Goal: Book appointment/travel/reservation

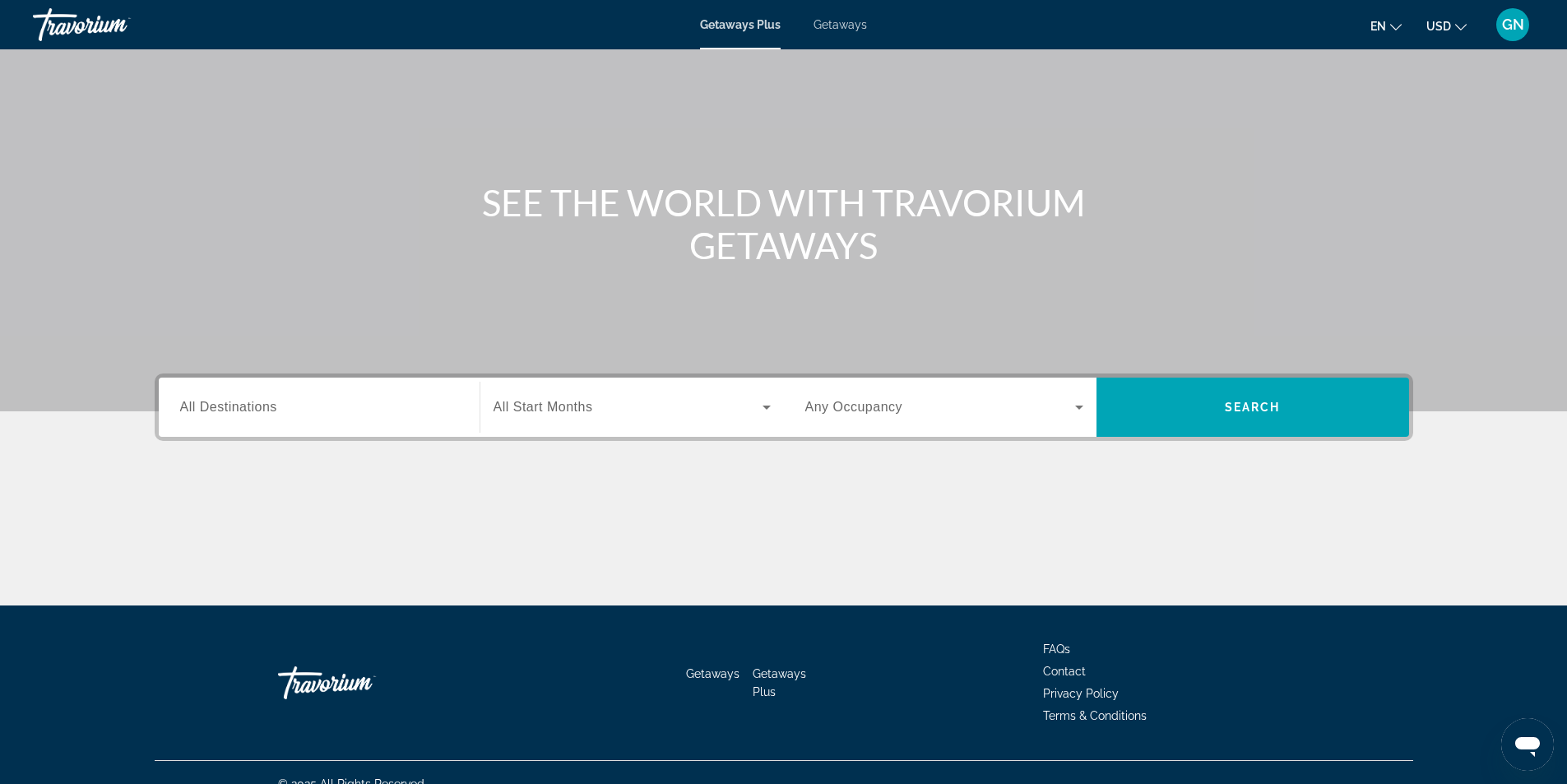
click at [266, 405] on span "All Destinations" at bounding box center [228, 407] width 97 height 14
click at [266, 405] on input "Destination All Destinations" at bounding box center [319, 407] width 278 height 20
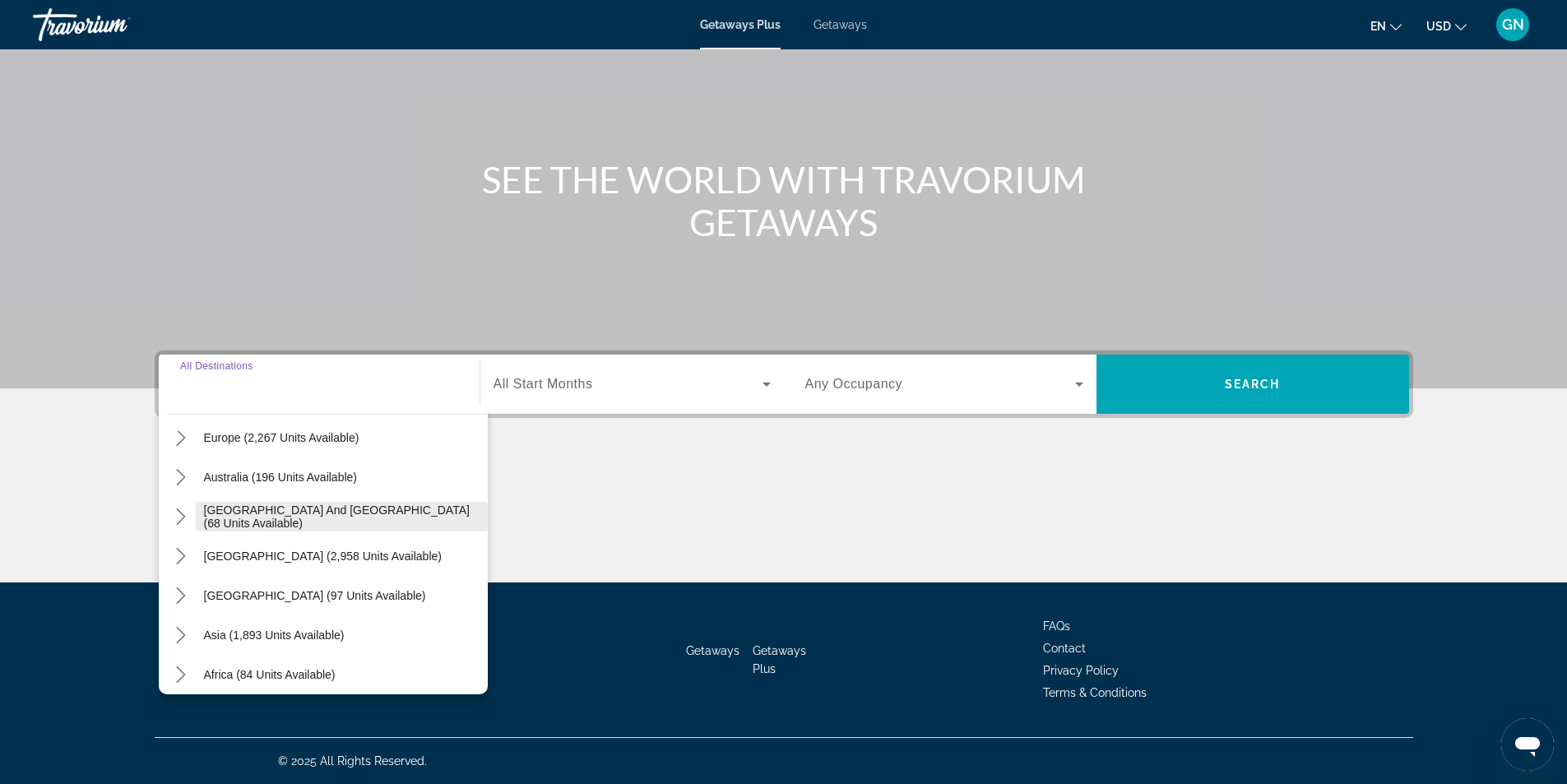
scroll to position [247, 0]
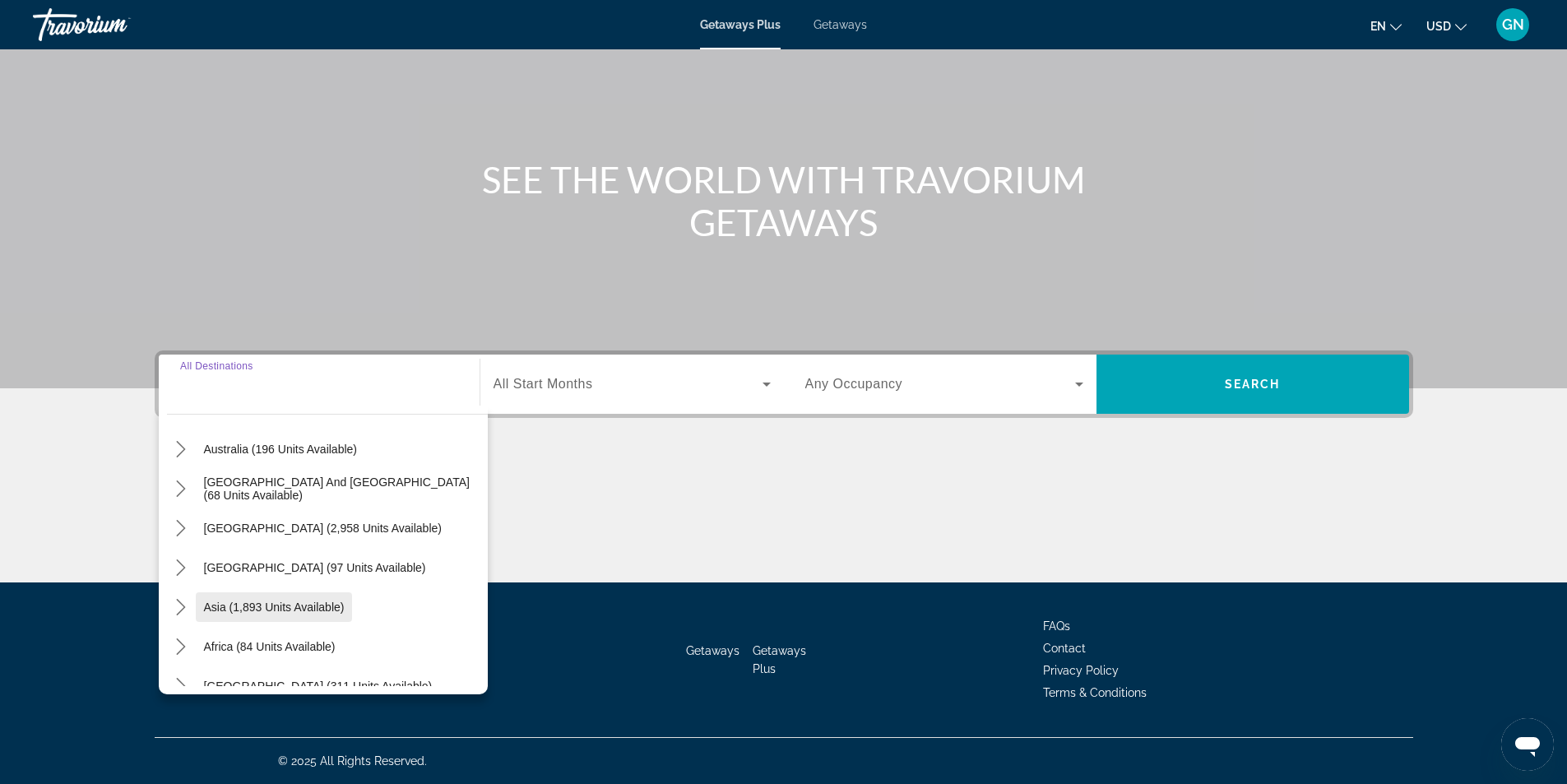
click at [258, 610] on span "Asia (1,893 units available)" at bounding box center [274, 607] width 141 height 13
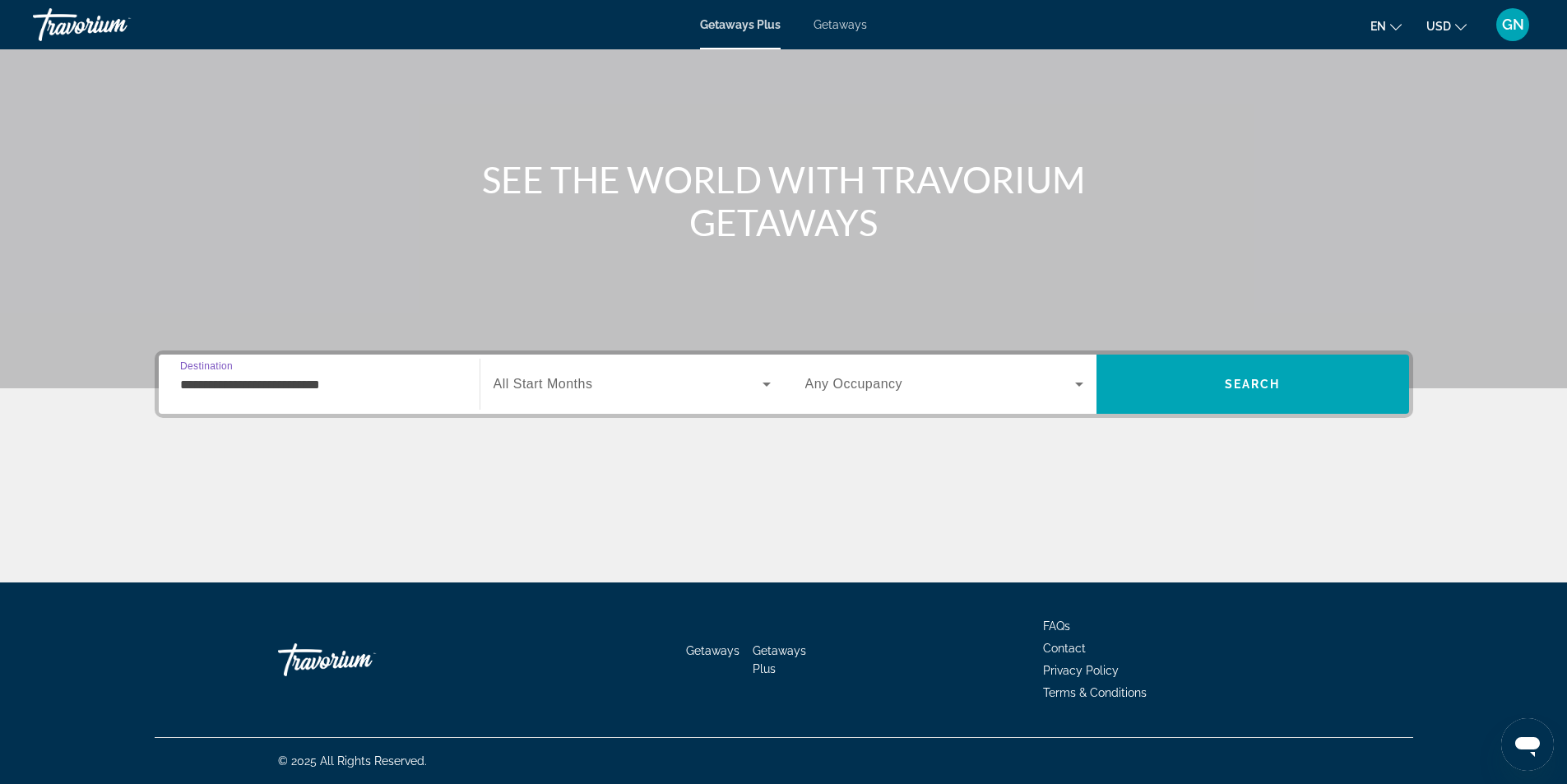
click at [286, 379] on input "**********" at bounding box center [319, 384] width 278 height 20
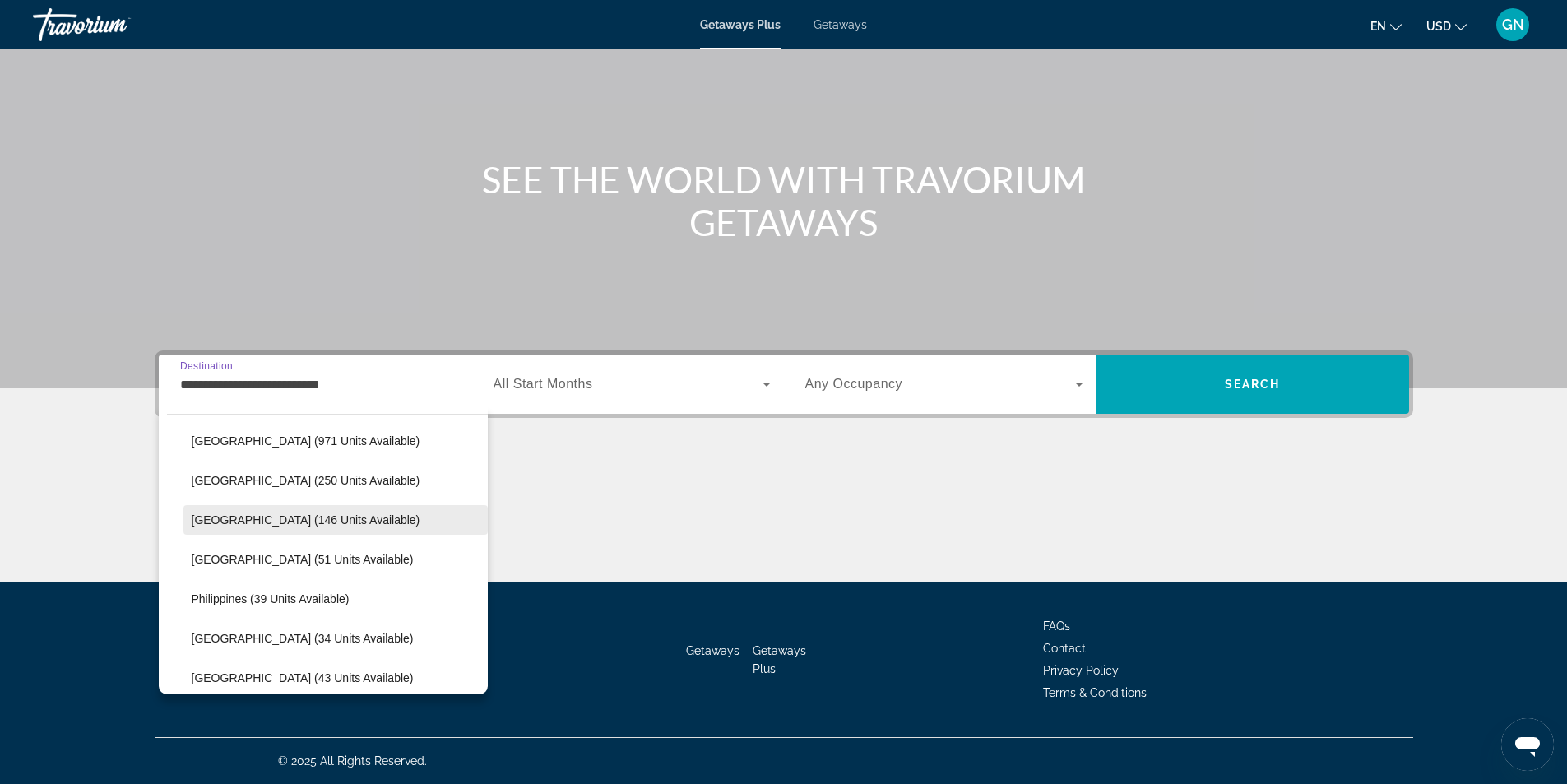
scroll to position [624, 0]
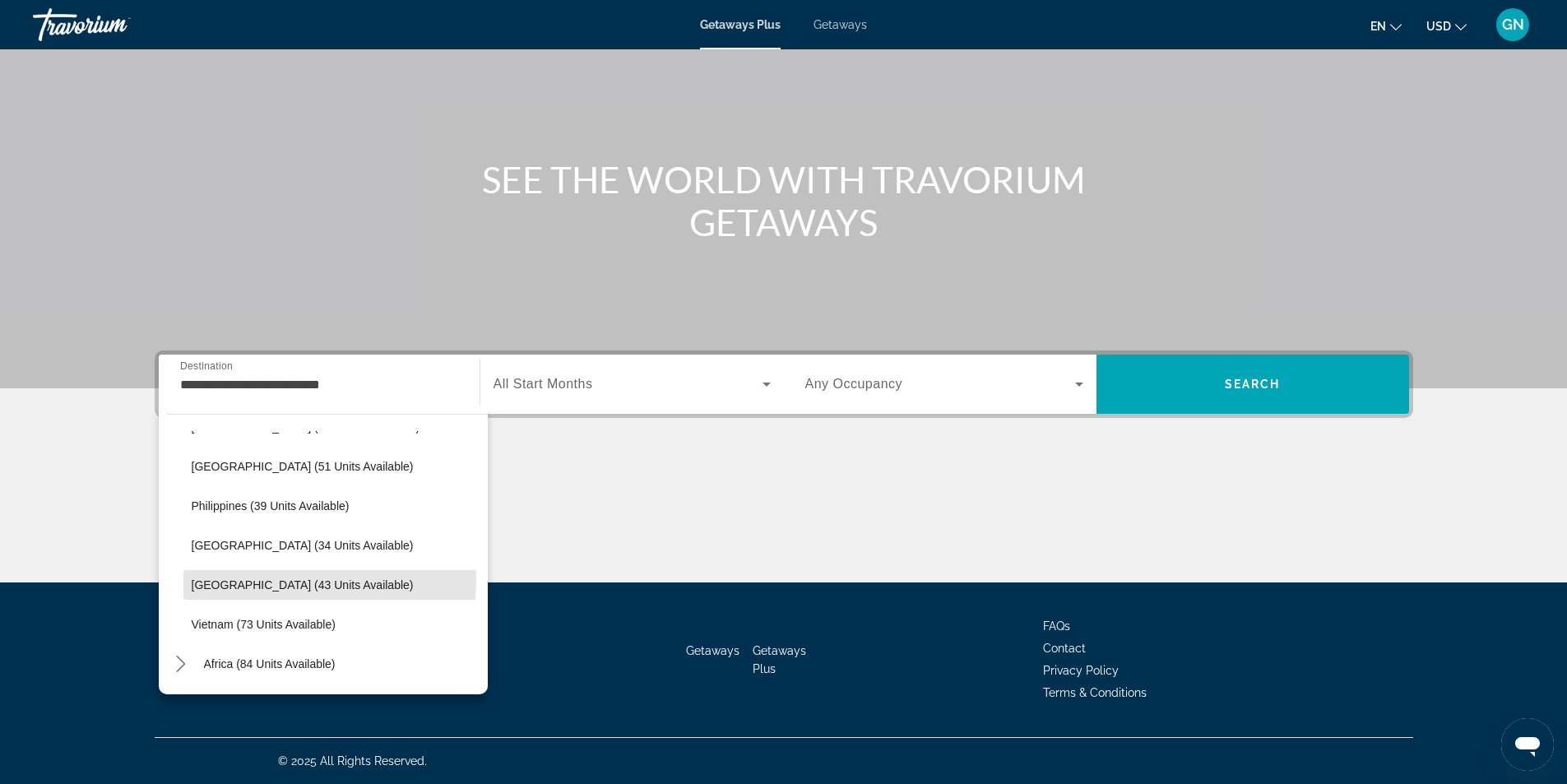
click at [261, 578] on span "[GEOGRAPHIC_DATA] (43 units available)" at bounding box center [303, 585] width 222 height 13
type input "**********"
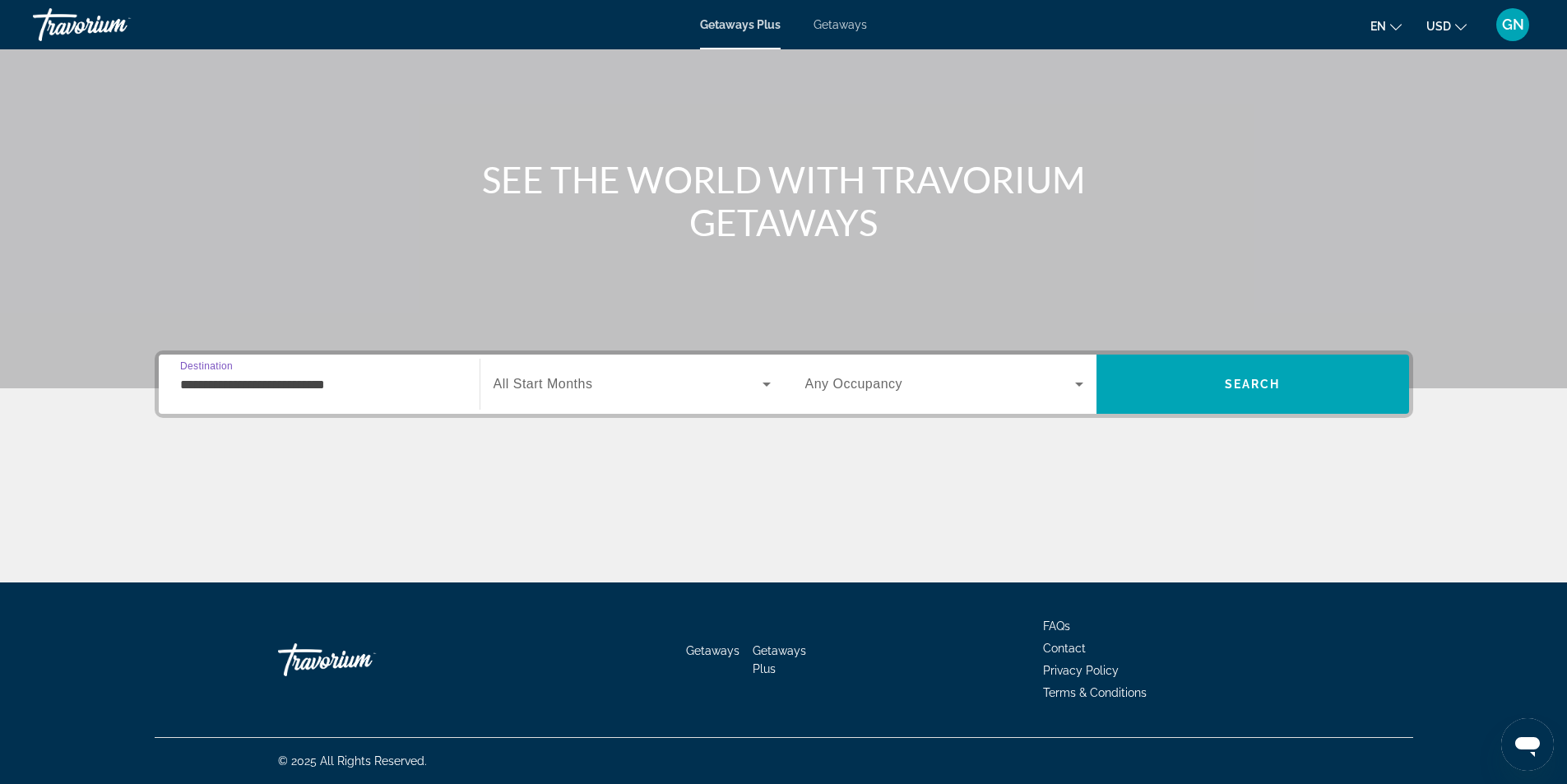
click at [617, 390] on span "Search widget" at bounding box center [628, 383] width 269 height 20
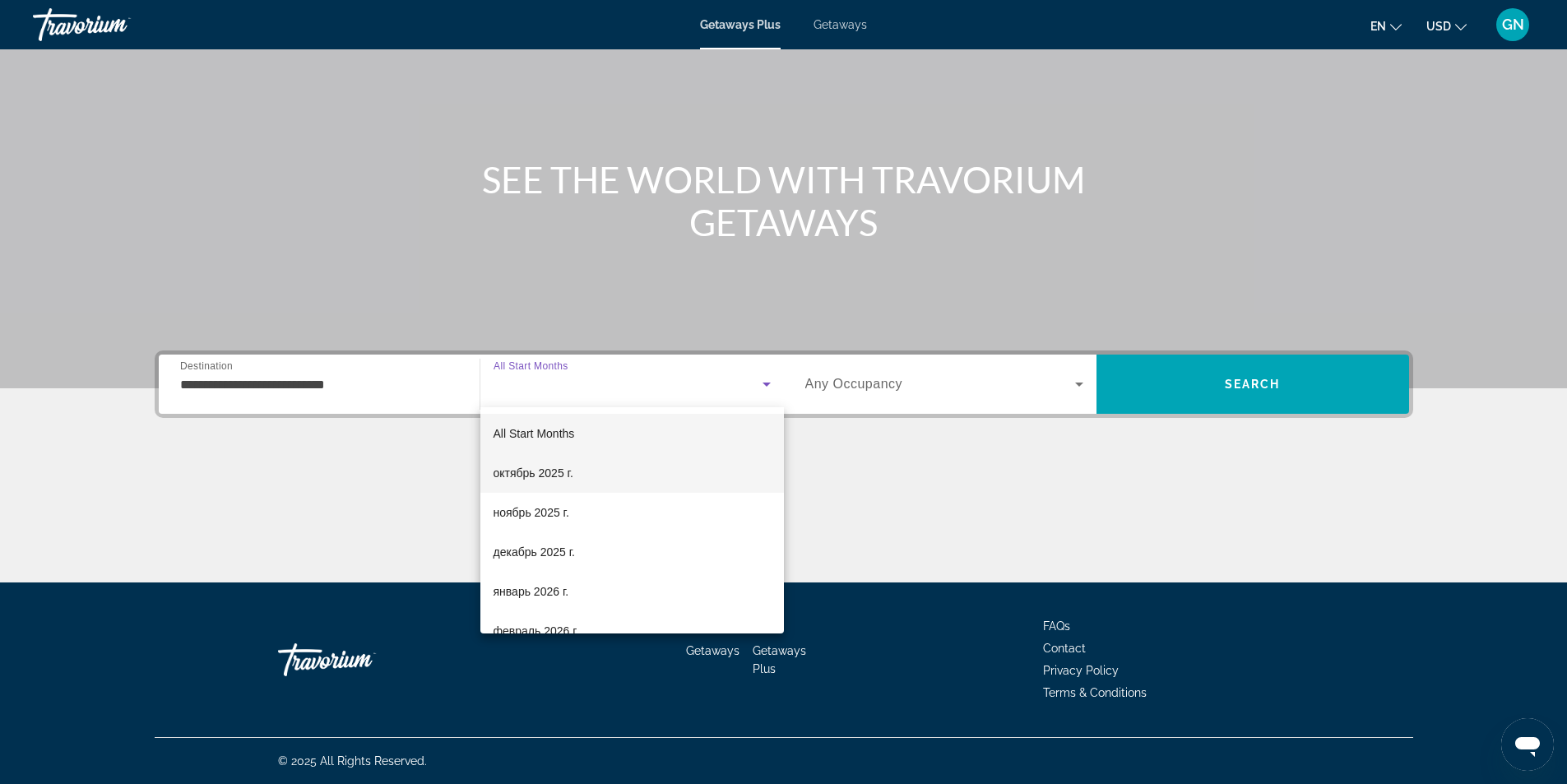
click at [556, 472] on span "октябрь 2025 г." at bounding box center [533, 472] width 80 height 20
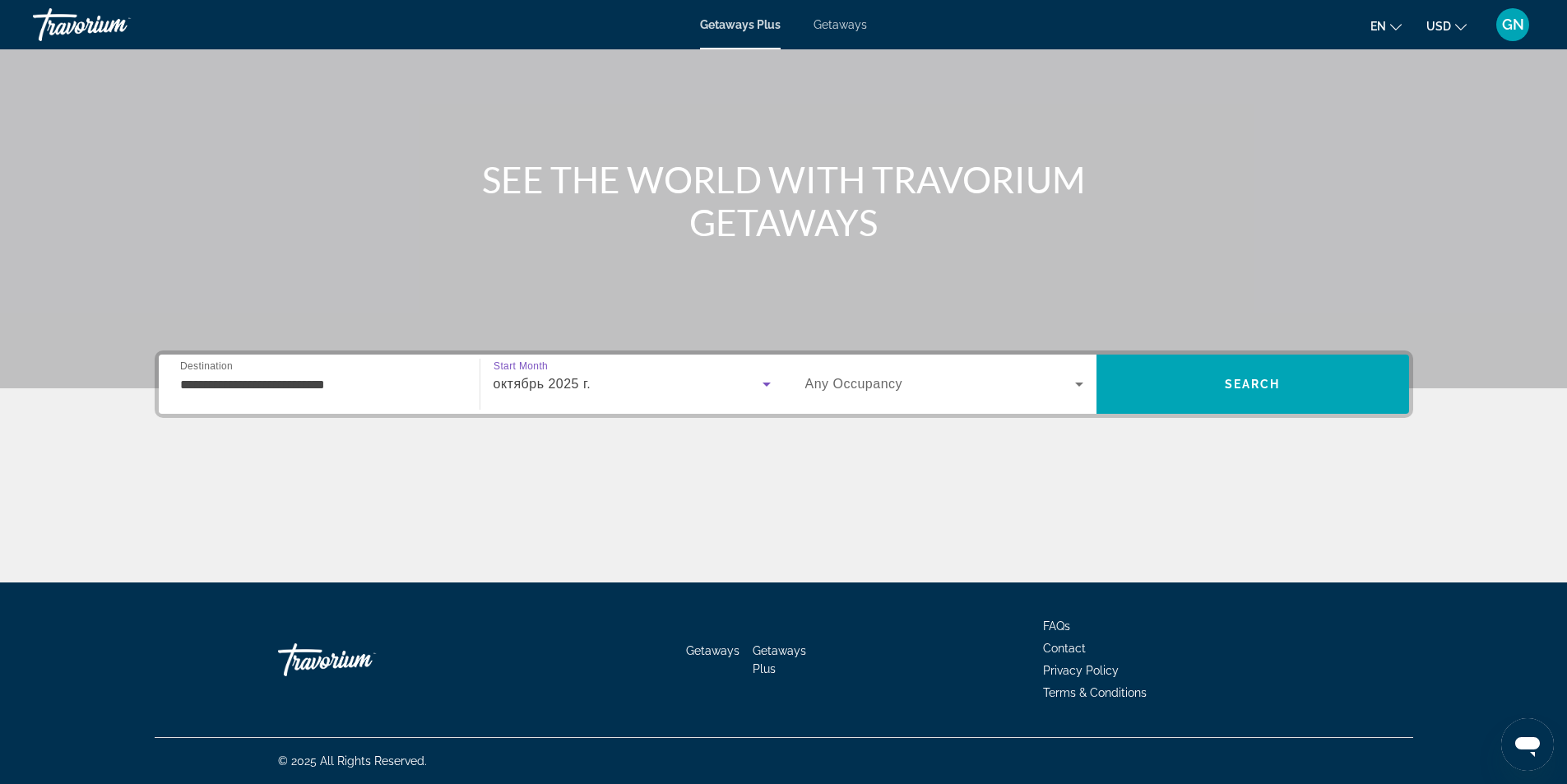
click at [901, 384] on span "Any Occupancy" at bounding box center [854, 383] width 98 height 14
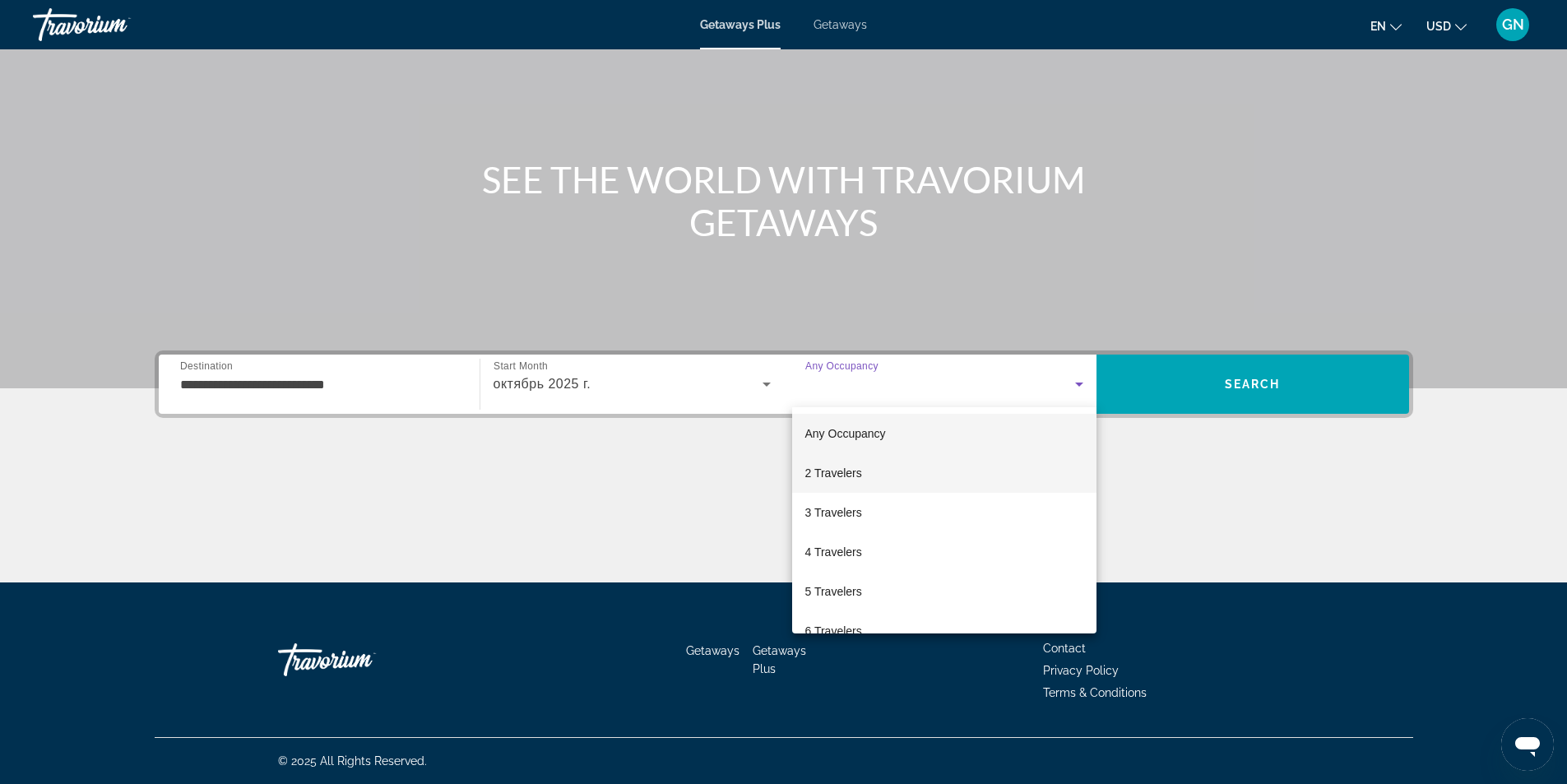
click at [854, 480] on span "2 Travelers" at bounding box center [833, 472] width 56 height 20
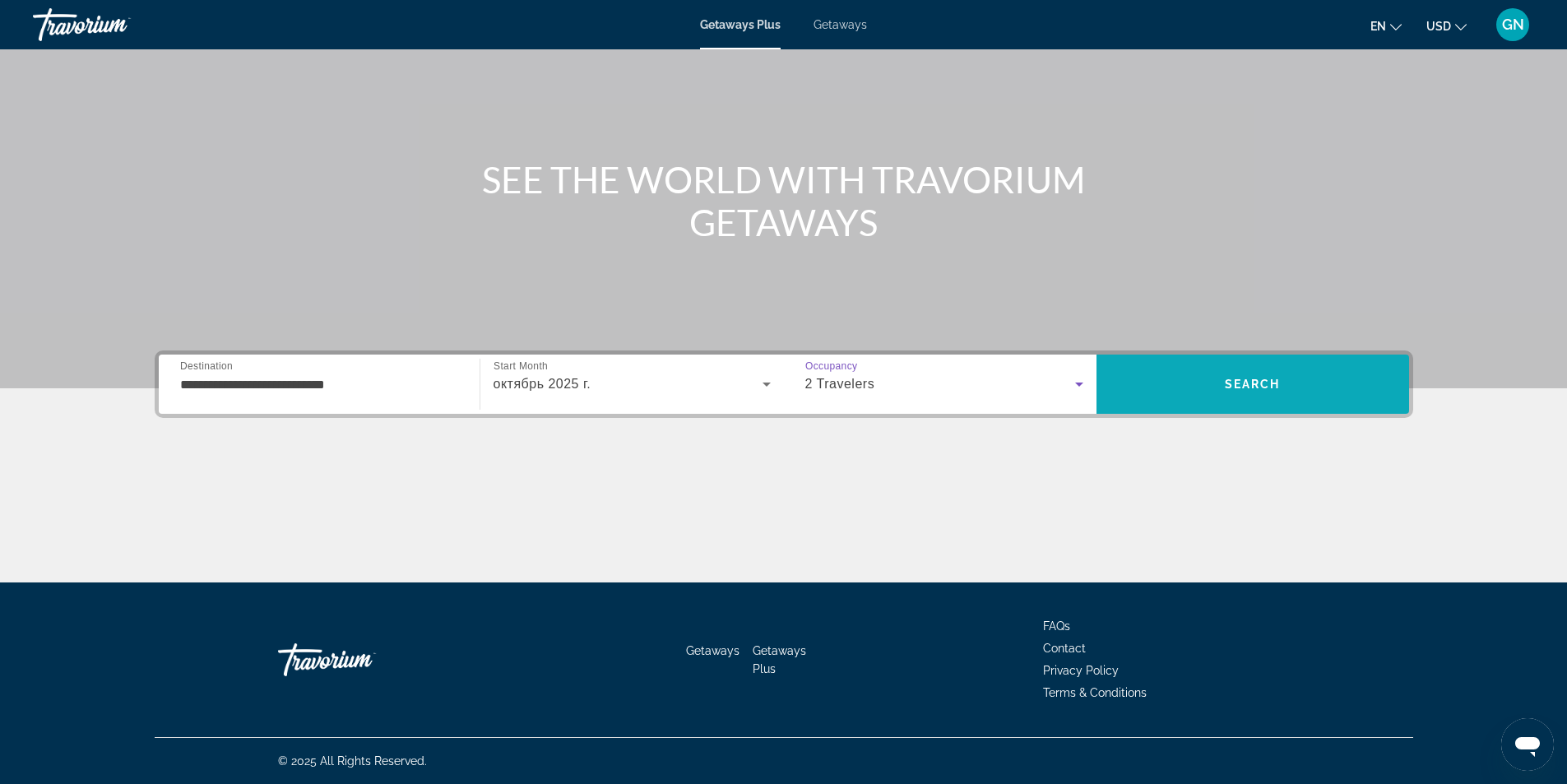
click at [1280, 387] on span "Search" at bounding box center [1253, 384] width 56 height 13
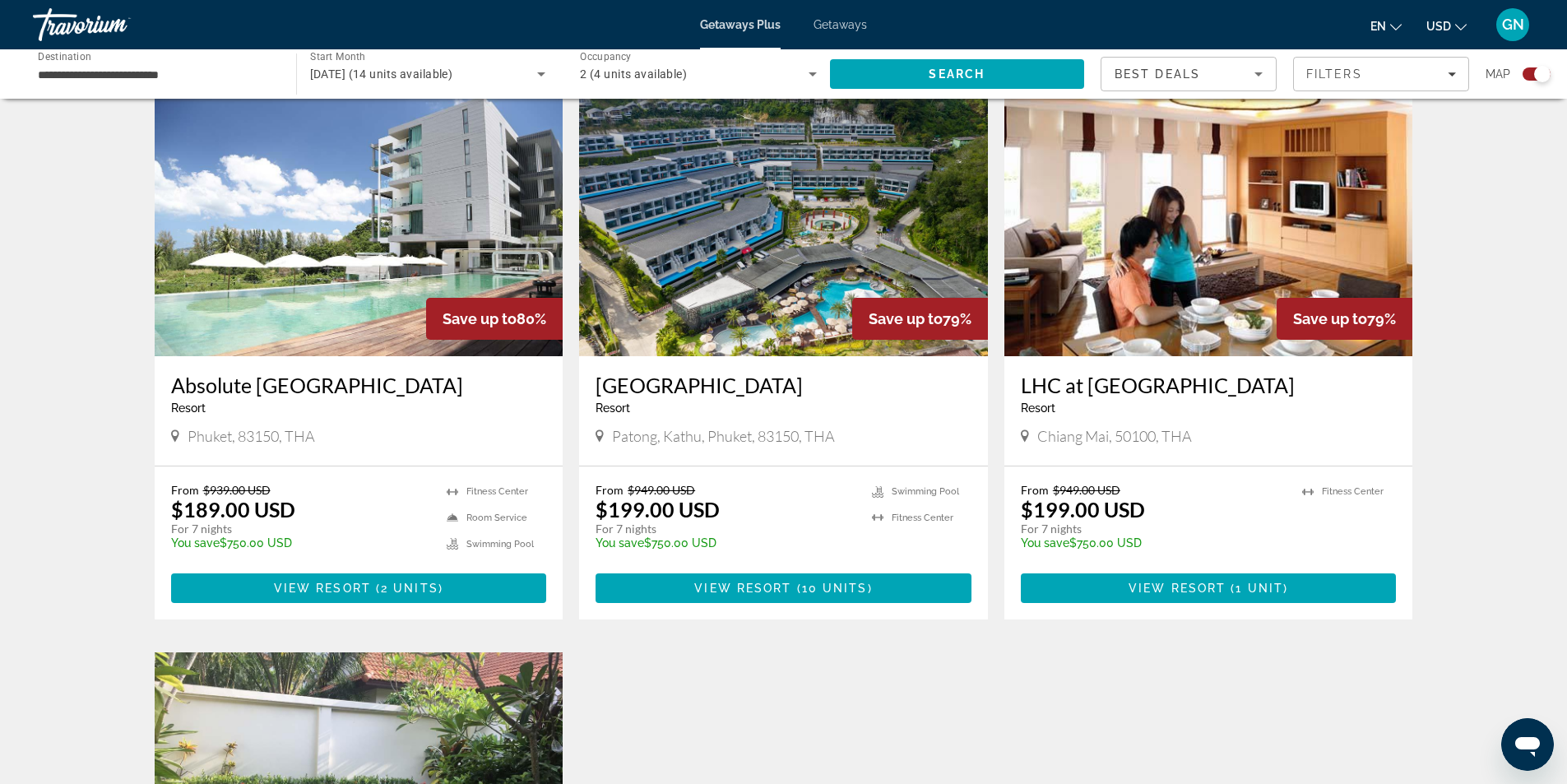
scroll to position [493, 0]
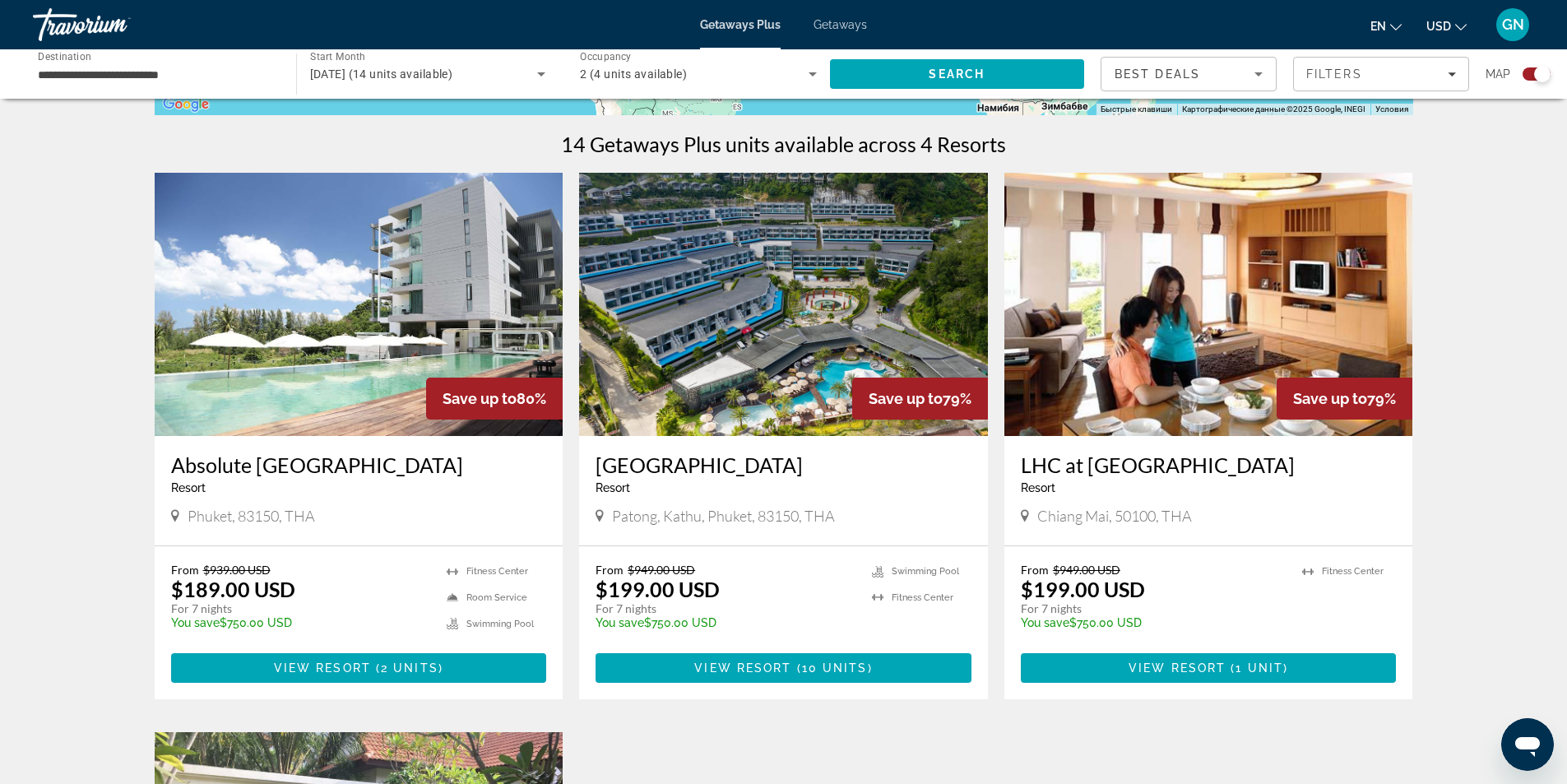
click at [815, 301] on img "Main content" at bounding box center [784, 304] width 409 height 263
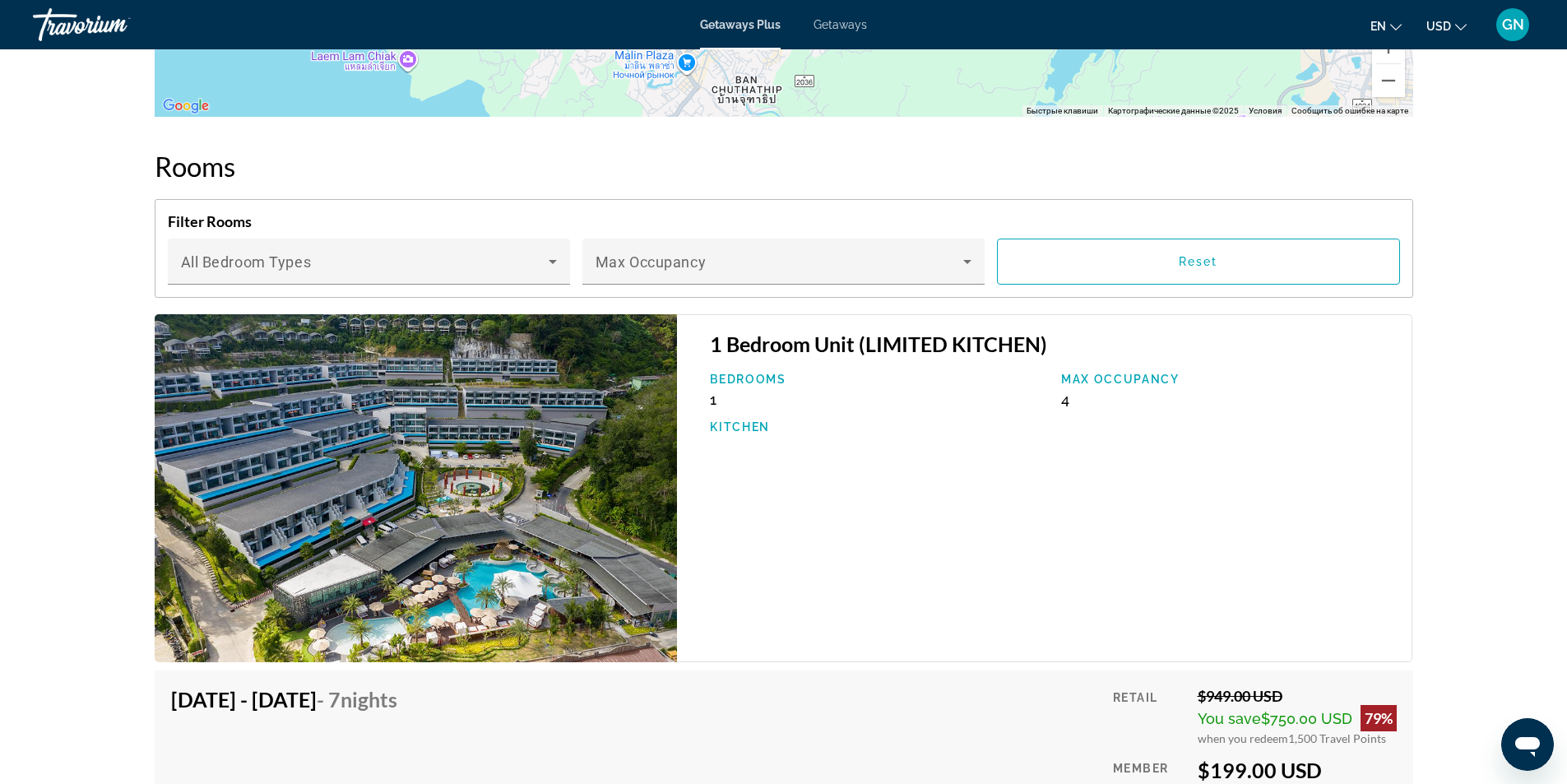
scroll to position [2467, 0]
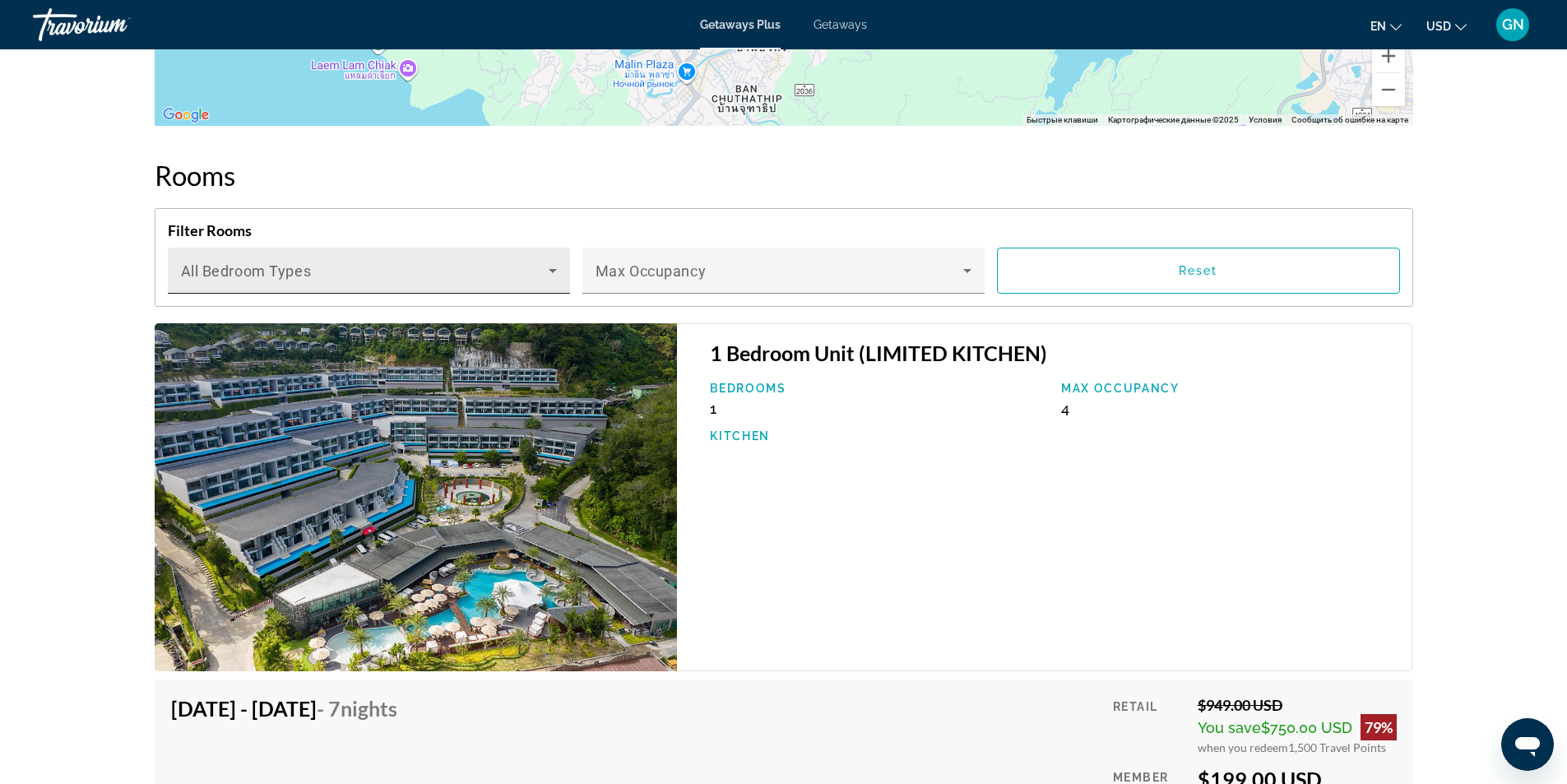
click at [548, 274] on icon "Main content" at bounding box center [552, 270] width 20 height 20
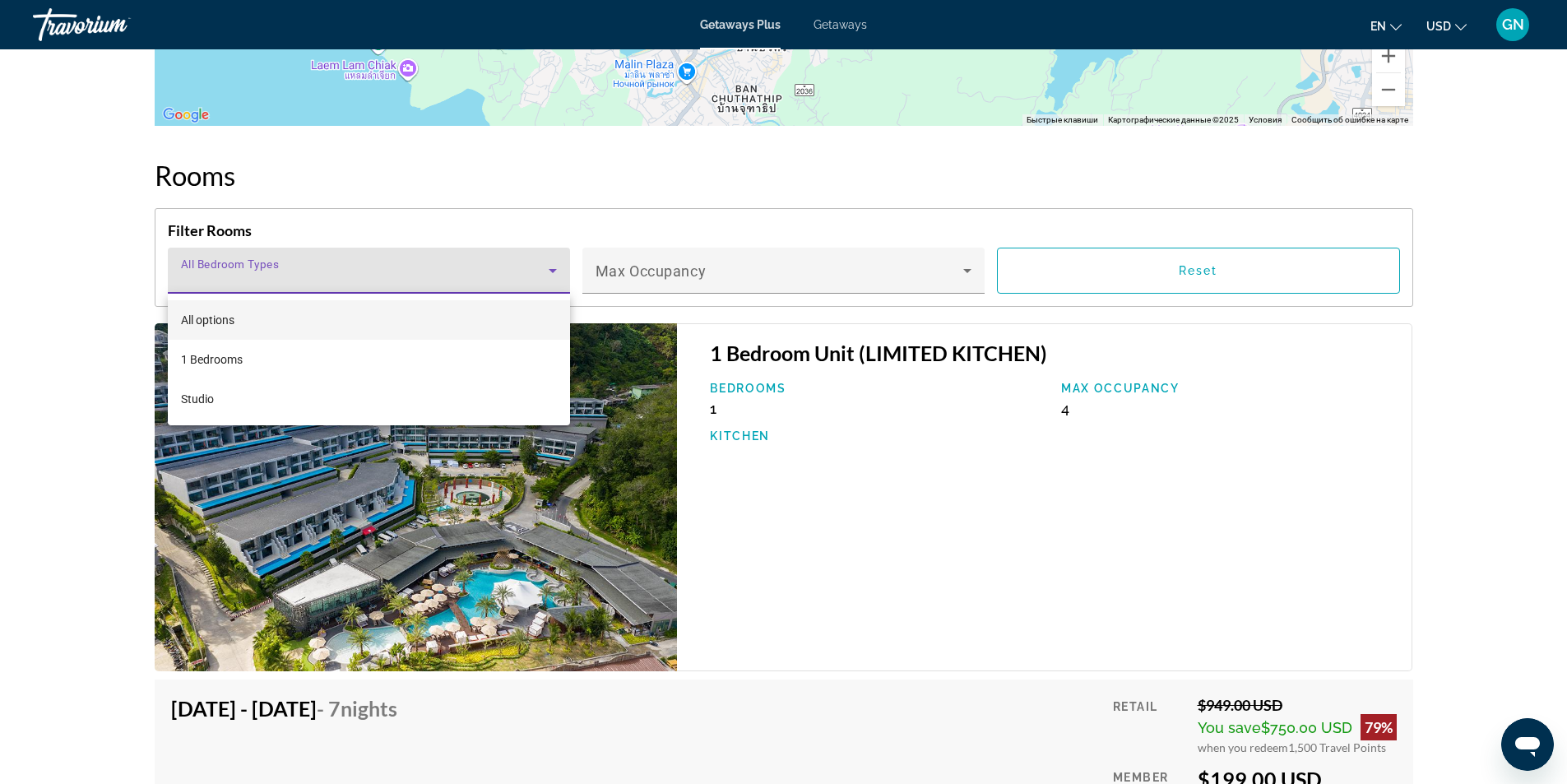
click at [566, 269] on div at bounding box center [784, 392] width 1567 height 784
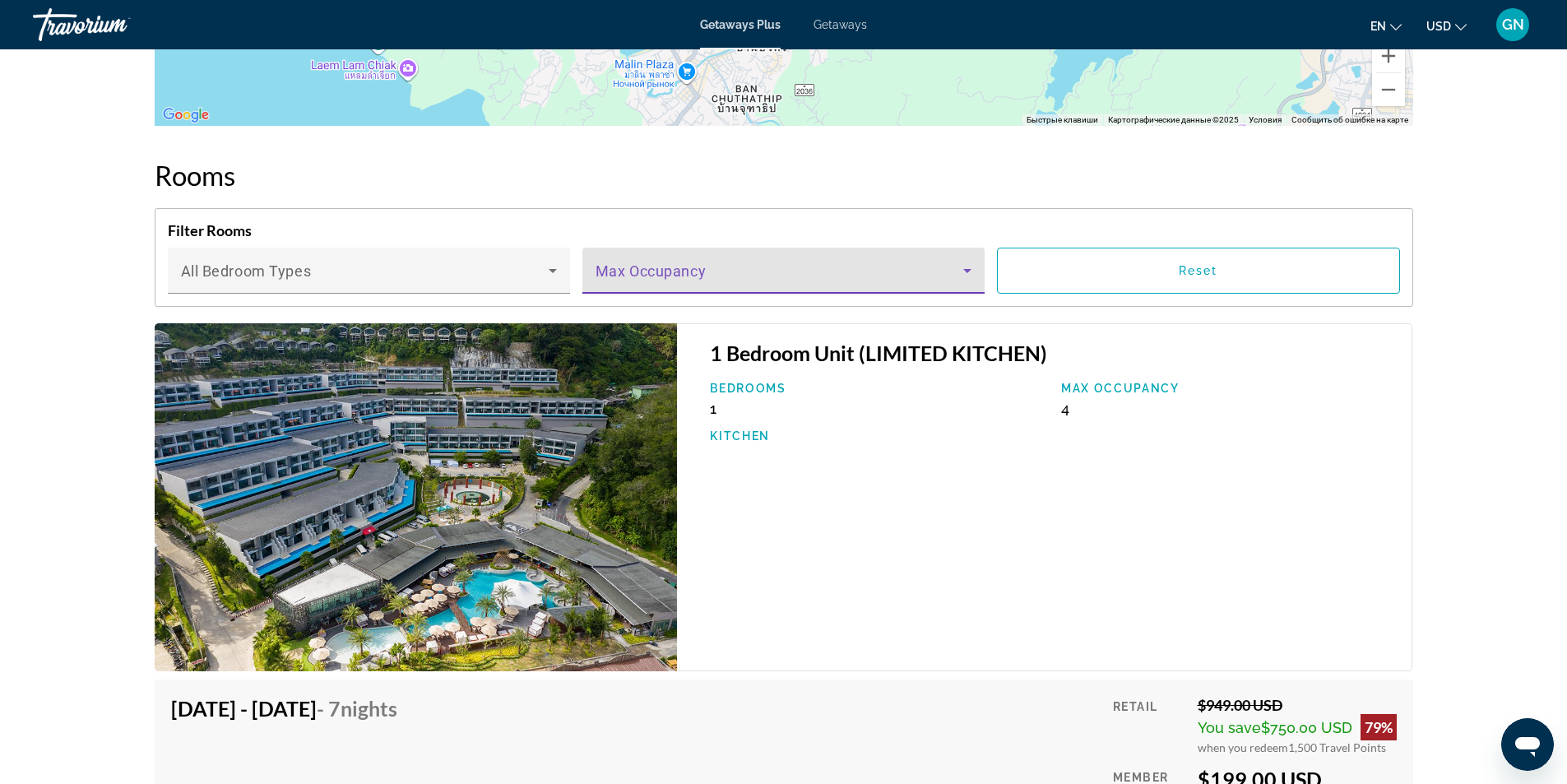
click at [971, 269] on icon "Main content" at bounding box center [968, 270] width 8 height 4
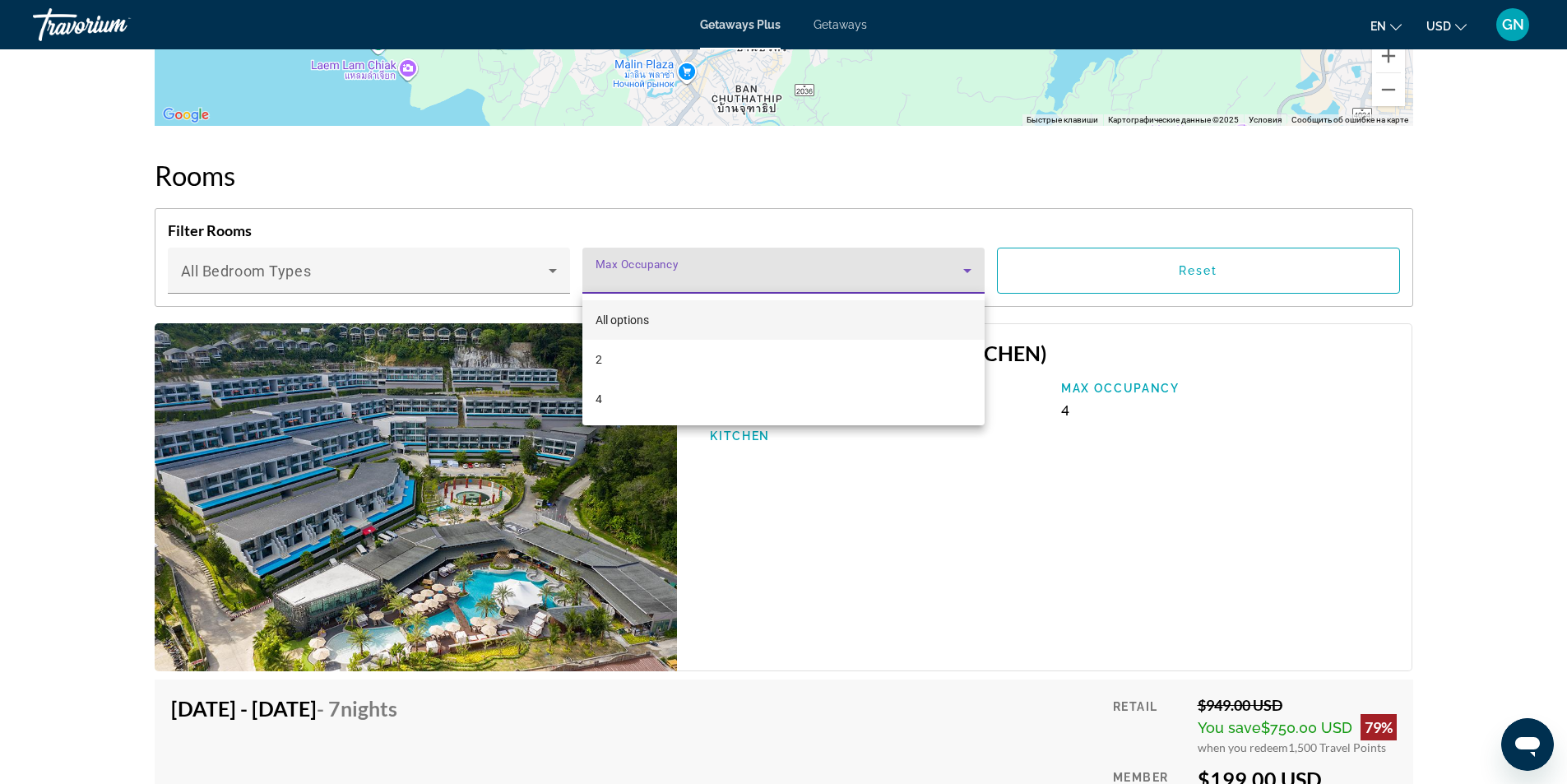
drag, startPoint x: 970, startPoint y: 263, endPoint x: 979, endPoint y: 268, distance: 10.3
click at [970, 264] on div at bounding box center [784, 392] width 1567 height 784
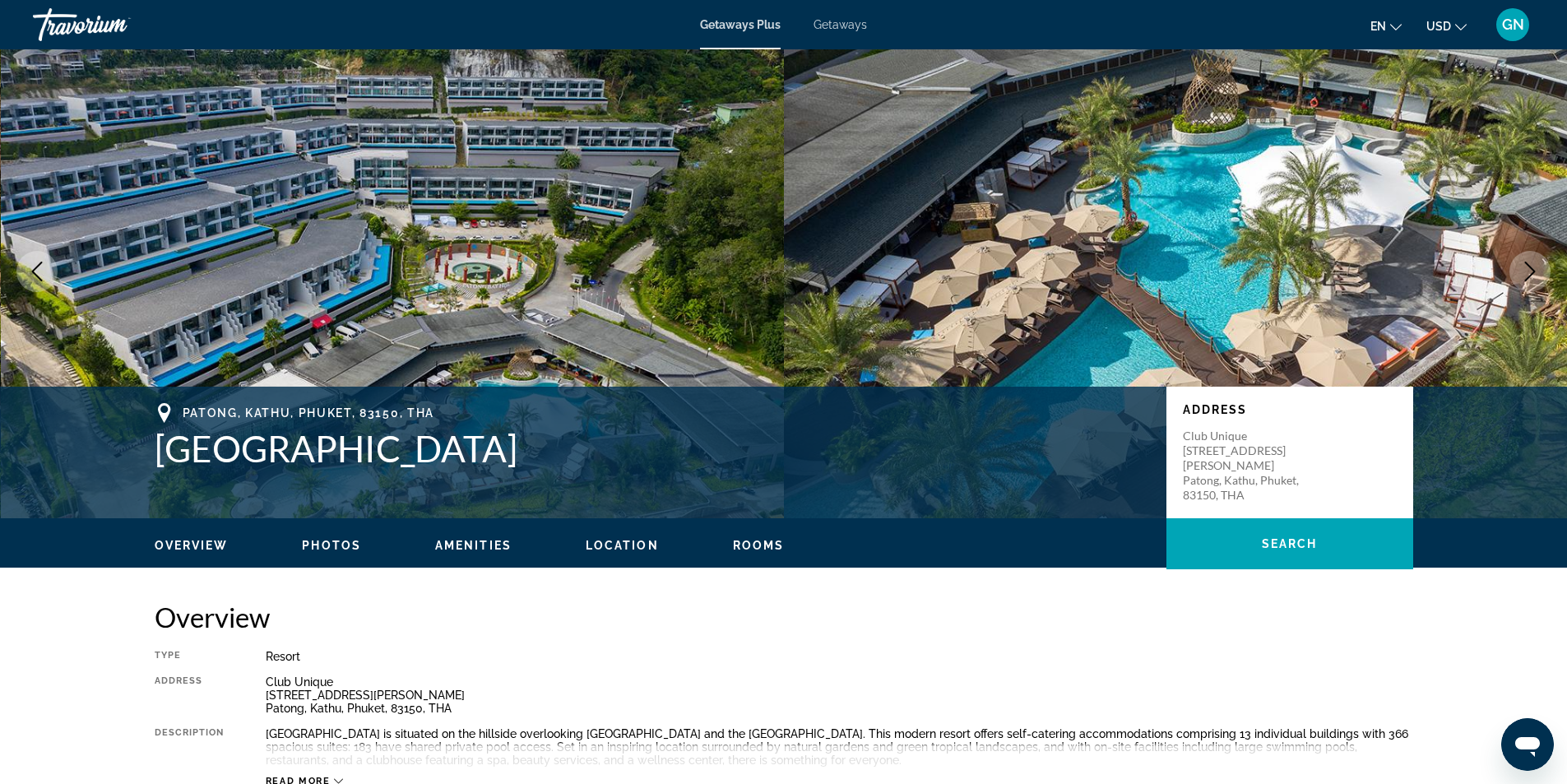
scroll to position [2, 0]
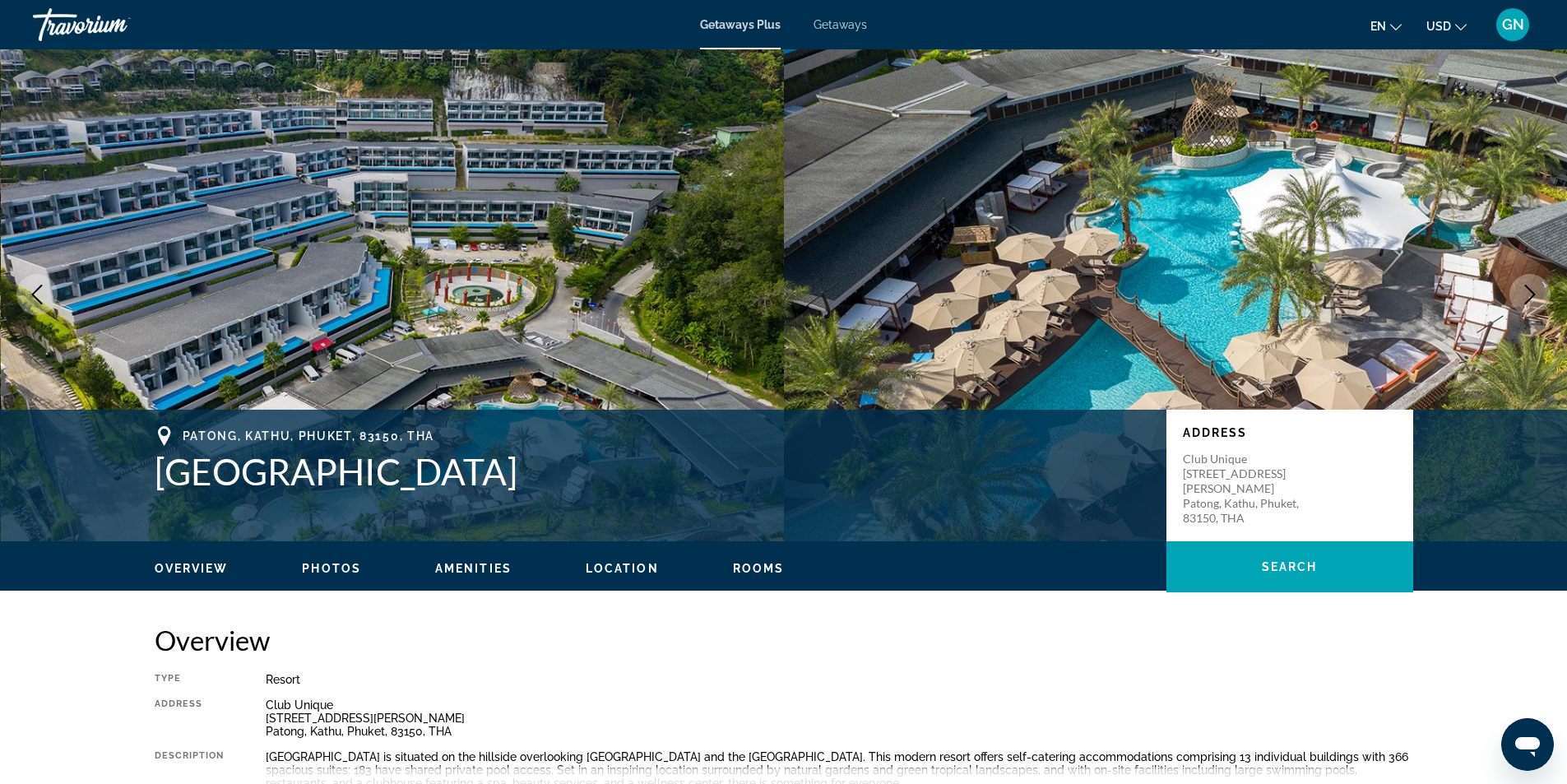
drag, startPoint x: 520, startPoint y: 467, endPoint x: 153, endPoint y: 506, distance: 369.1
click at [153, 506] on div "Patong, [GEOGRAPHIC_DATA] Address Club Unique [STREET_ADDRESS][PERSON_NAME]" at bounding box center [784, 475] width 1325 height 99
copy h1 "[GEOGRAPHIC_DATA]"
click at [858, 654] on h2 "Overview" at bounding box center [784, 639] width 1259 height 33
click at [870, 651] on h2 "Overview" at bounding box center [784, 639] width 1259 height 33
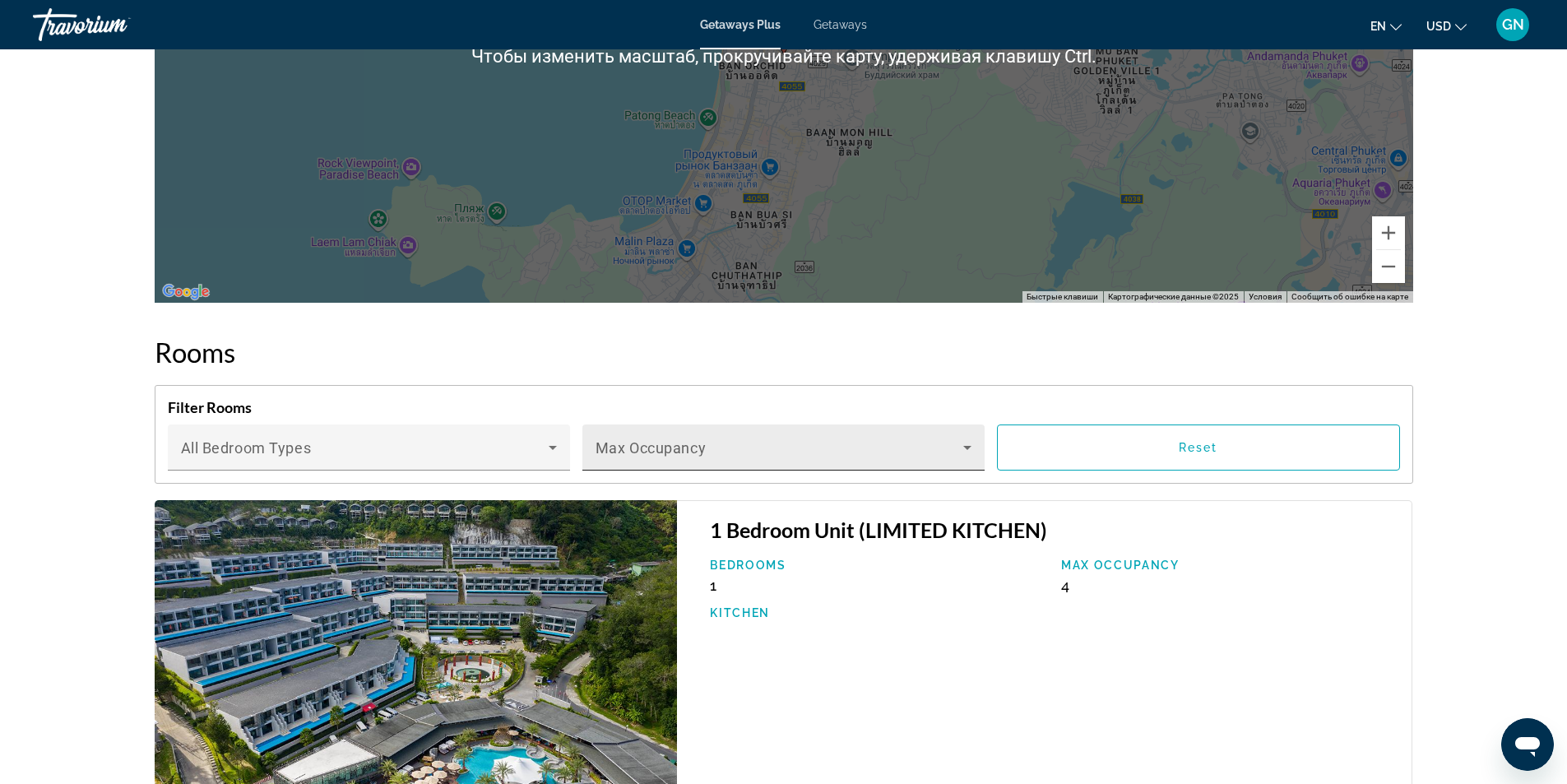
scroll to position [2467, 0]
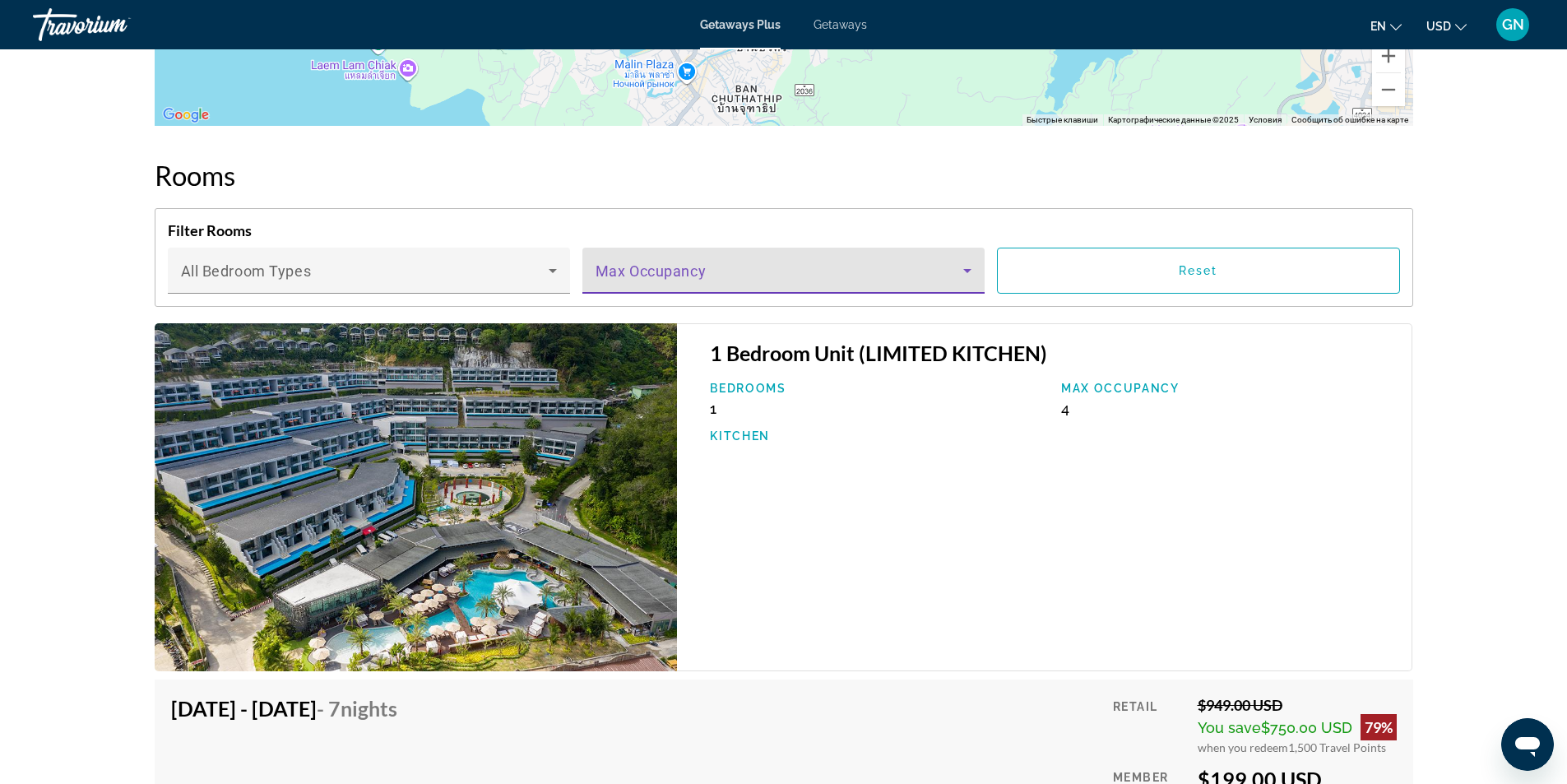
click at [967, 269] on icon "Main content" at bounding box center [968, 270] width 8 height 4
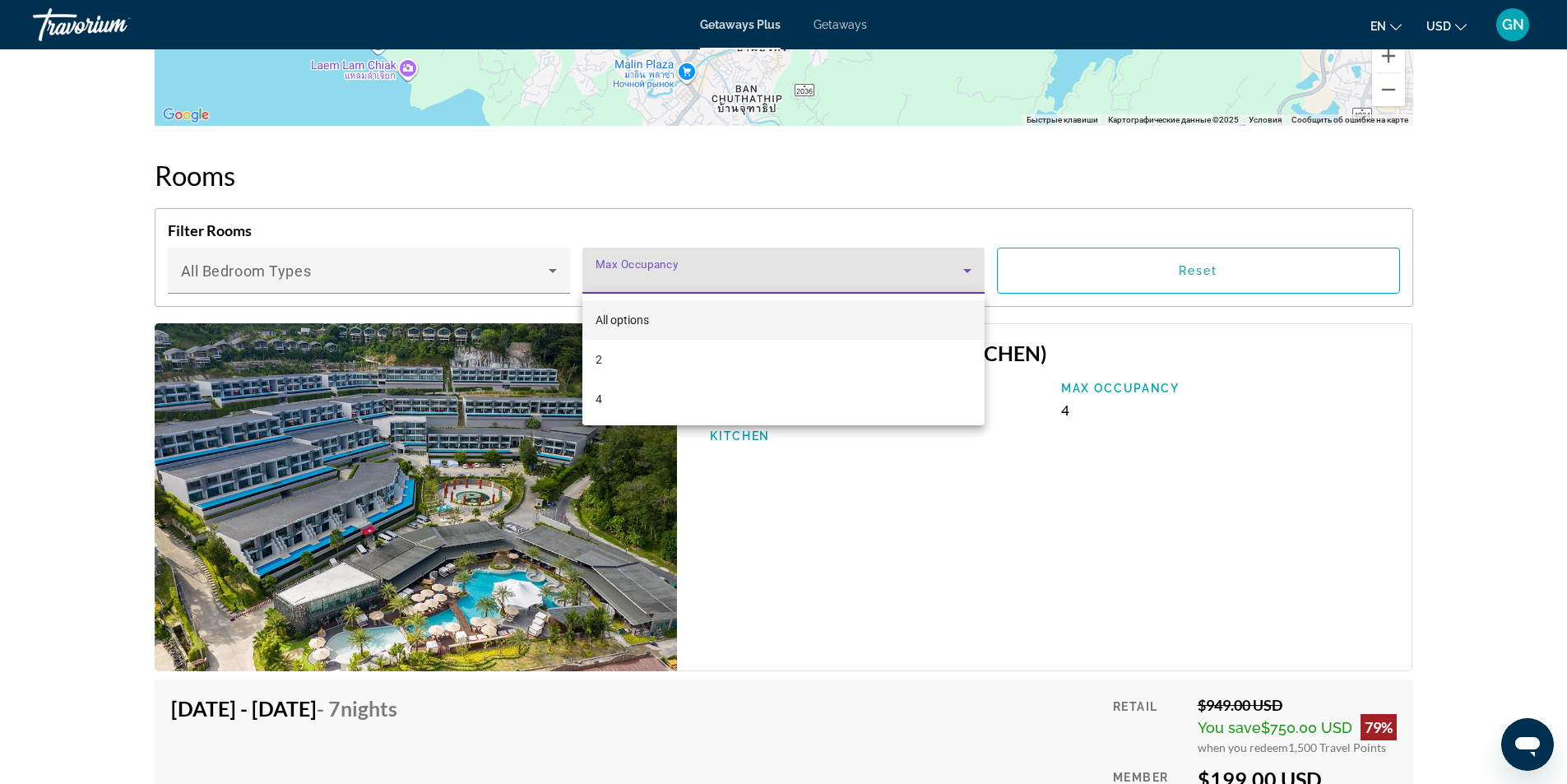
click at [968, 270] on div at bounding box center [784, 392] width 1567 height 784
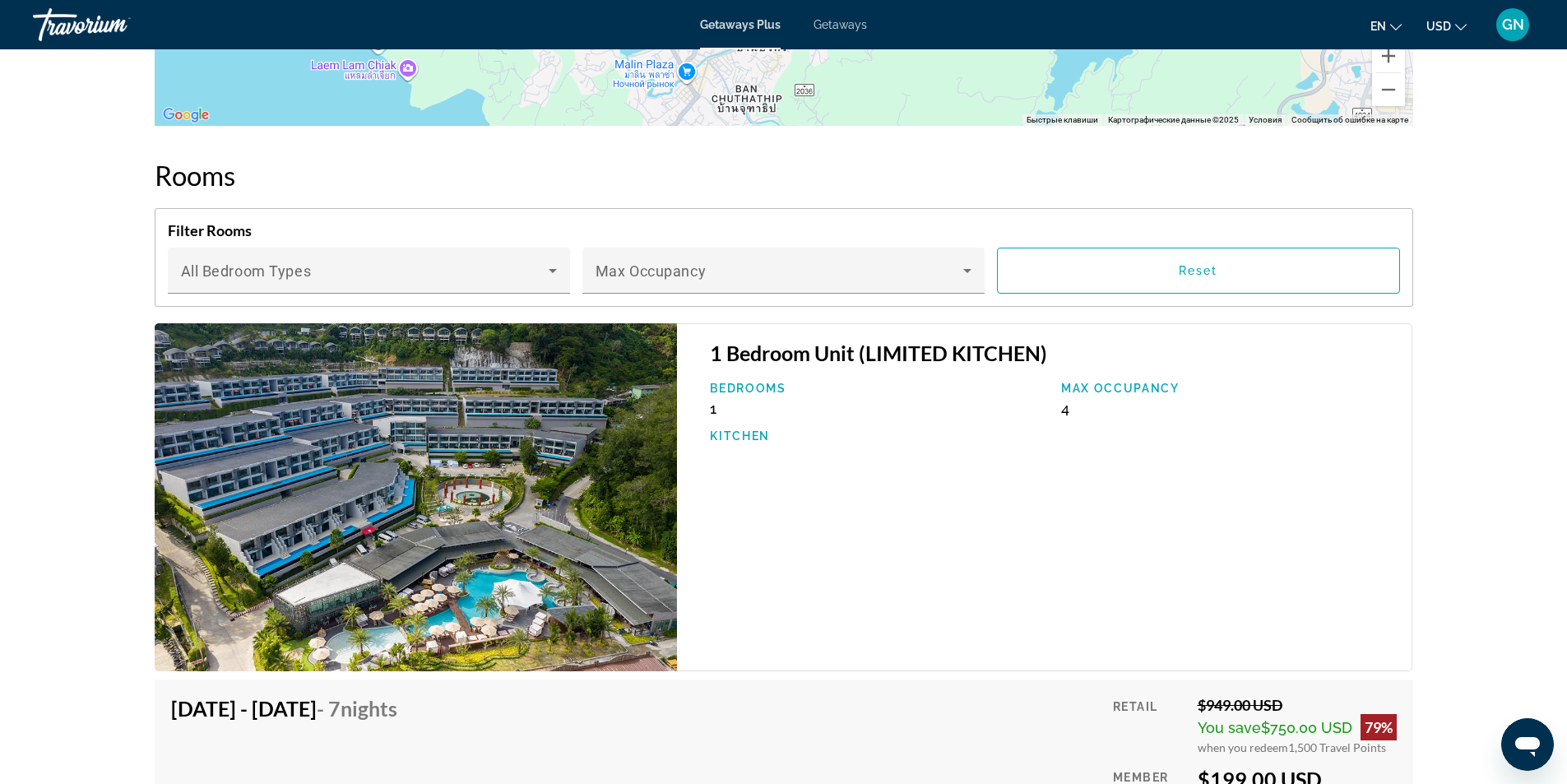
drag, startPoint x: 1394, startPoint y: 23, endPoint x: 1387, endPoint y: 39, distance: 17.5
click at [1393, 26] on icon "Change language" at bounding box center [1396, 27] width 11 height 11
click at [1355, 175] on button "русский" at bounding box center [1353, 173] width 73 height 22
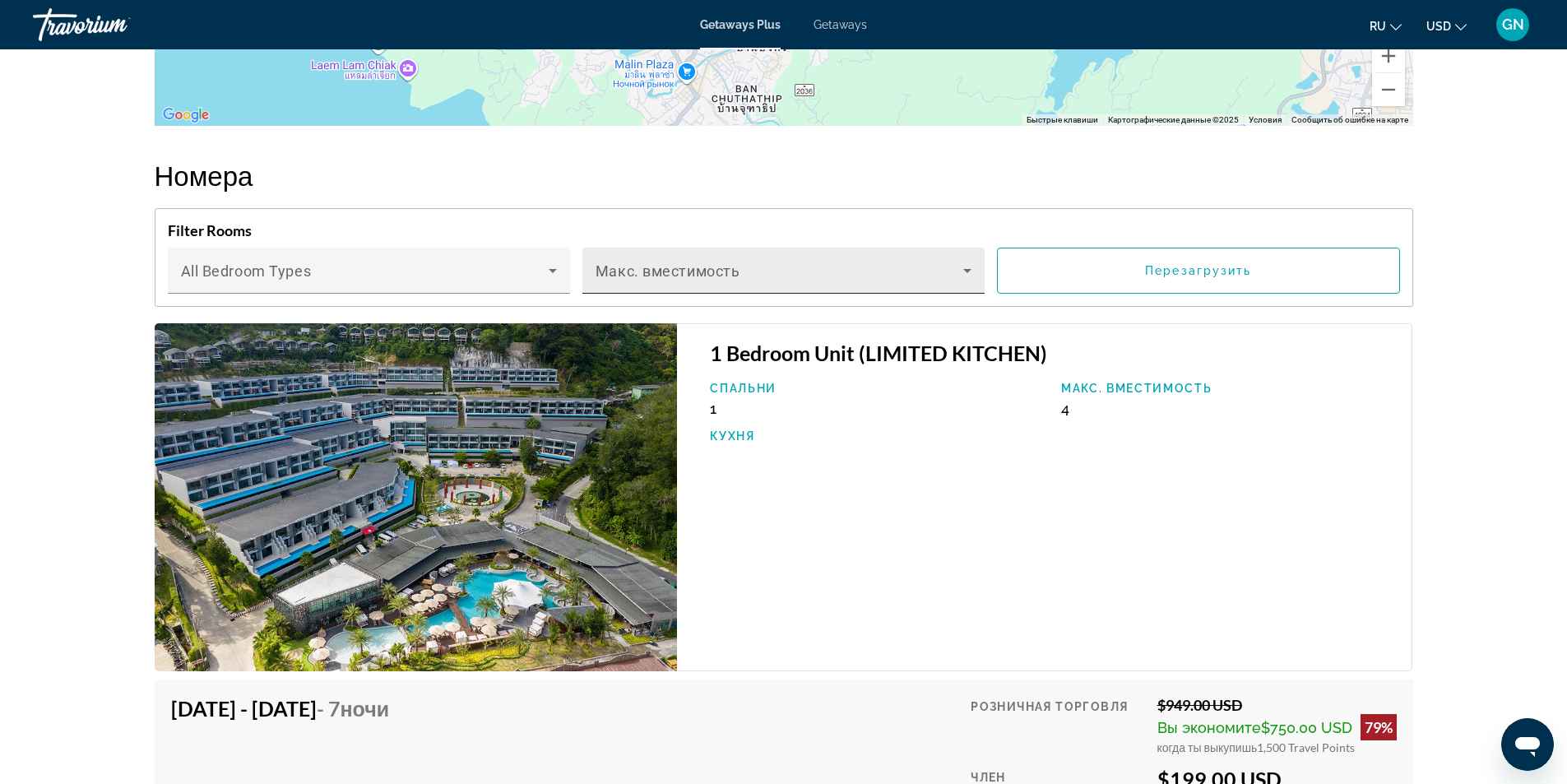
click at [962, 275] on icon "Main content" at bounding box center [967, 270] width 20 height 20
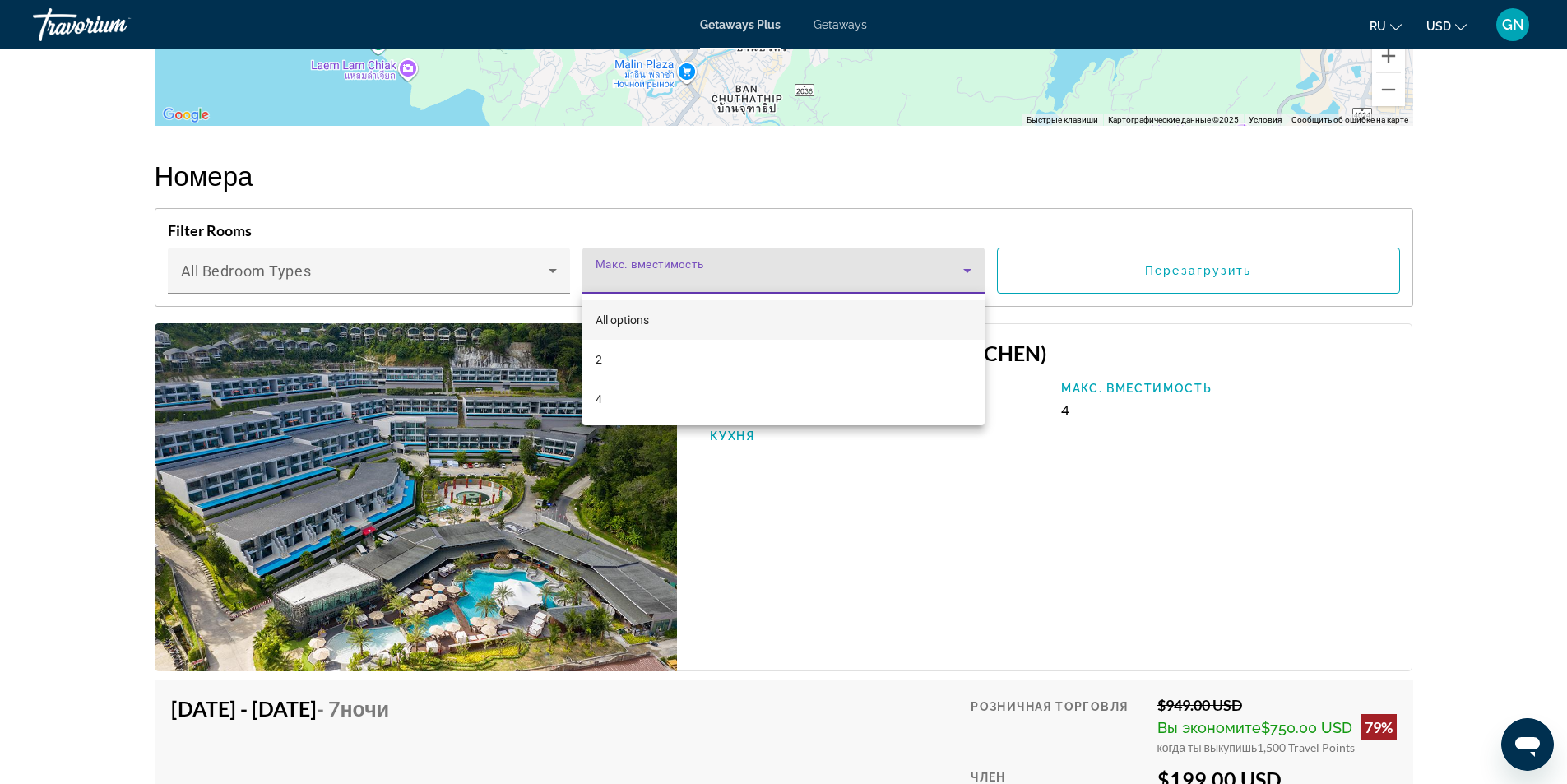
click at [961, 264] on div at bounding box center [784, 392] width 1567 height 784
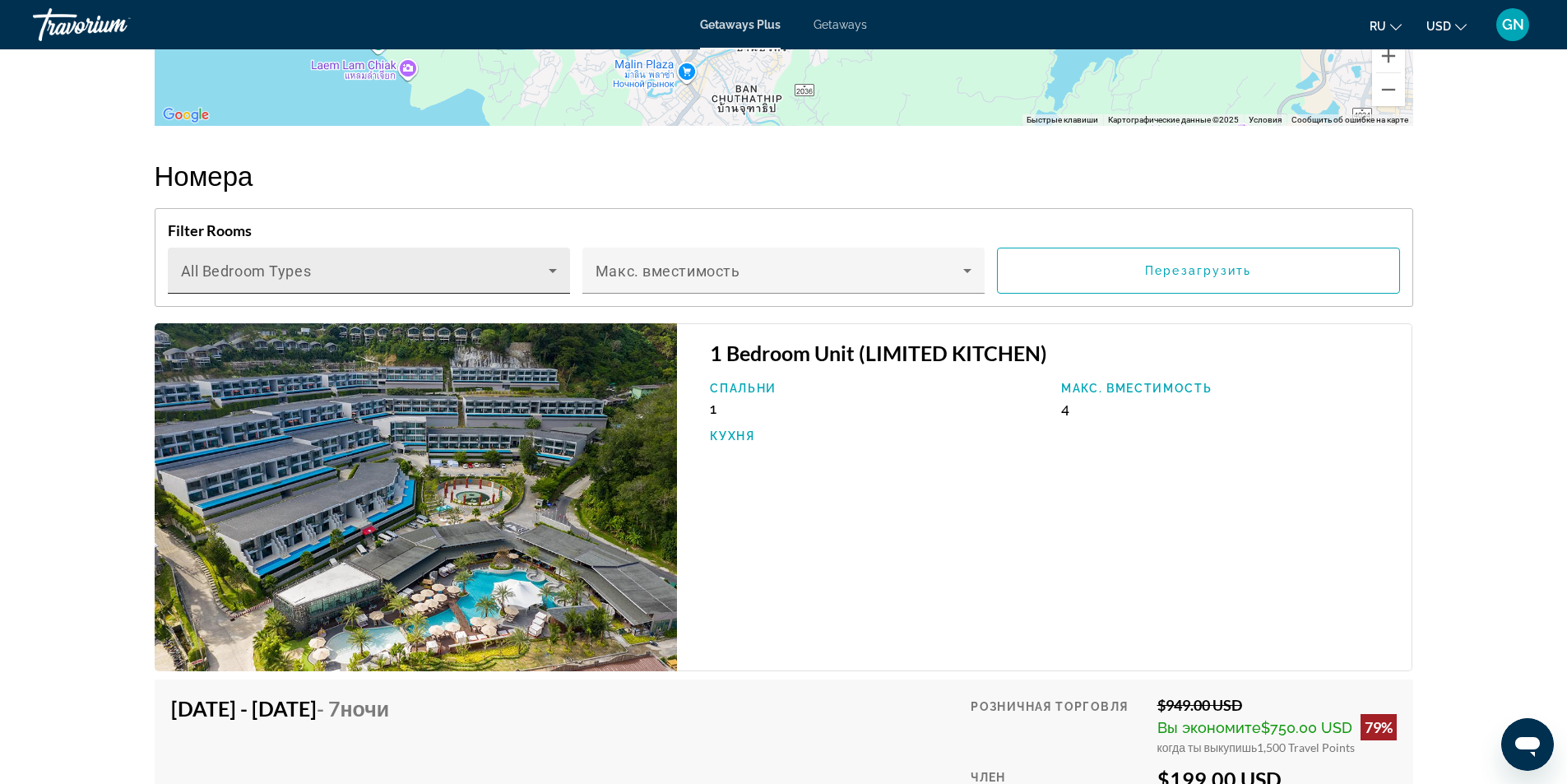
click at [552, 269] on icon "Main content" at bounding box center [552, 270] width 8 height 4
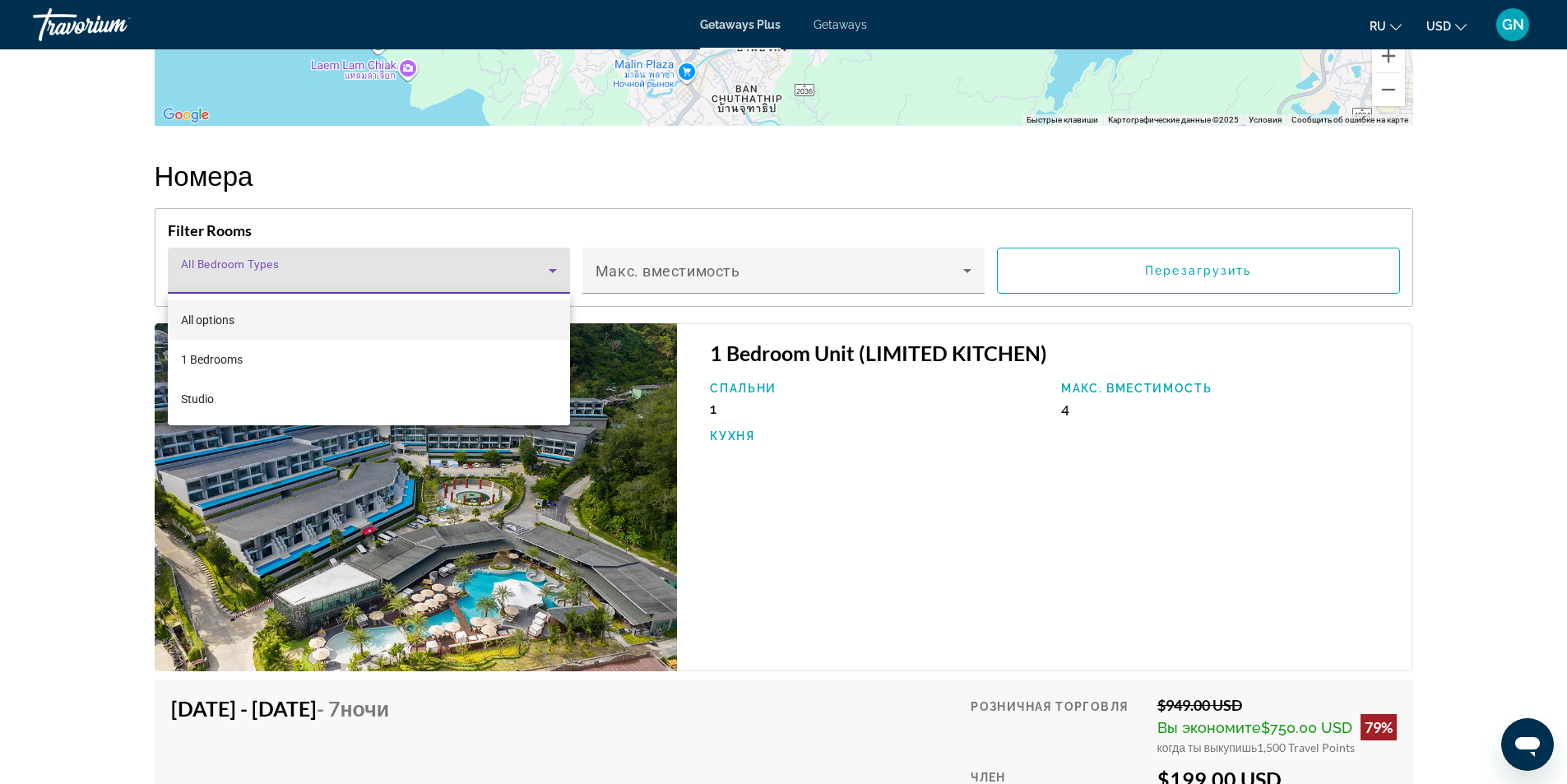
click at [552, 269] on div at bounding box center [784, 392] width 1567 height 784
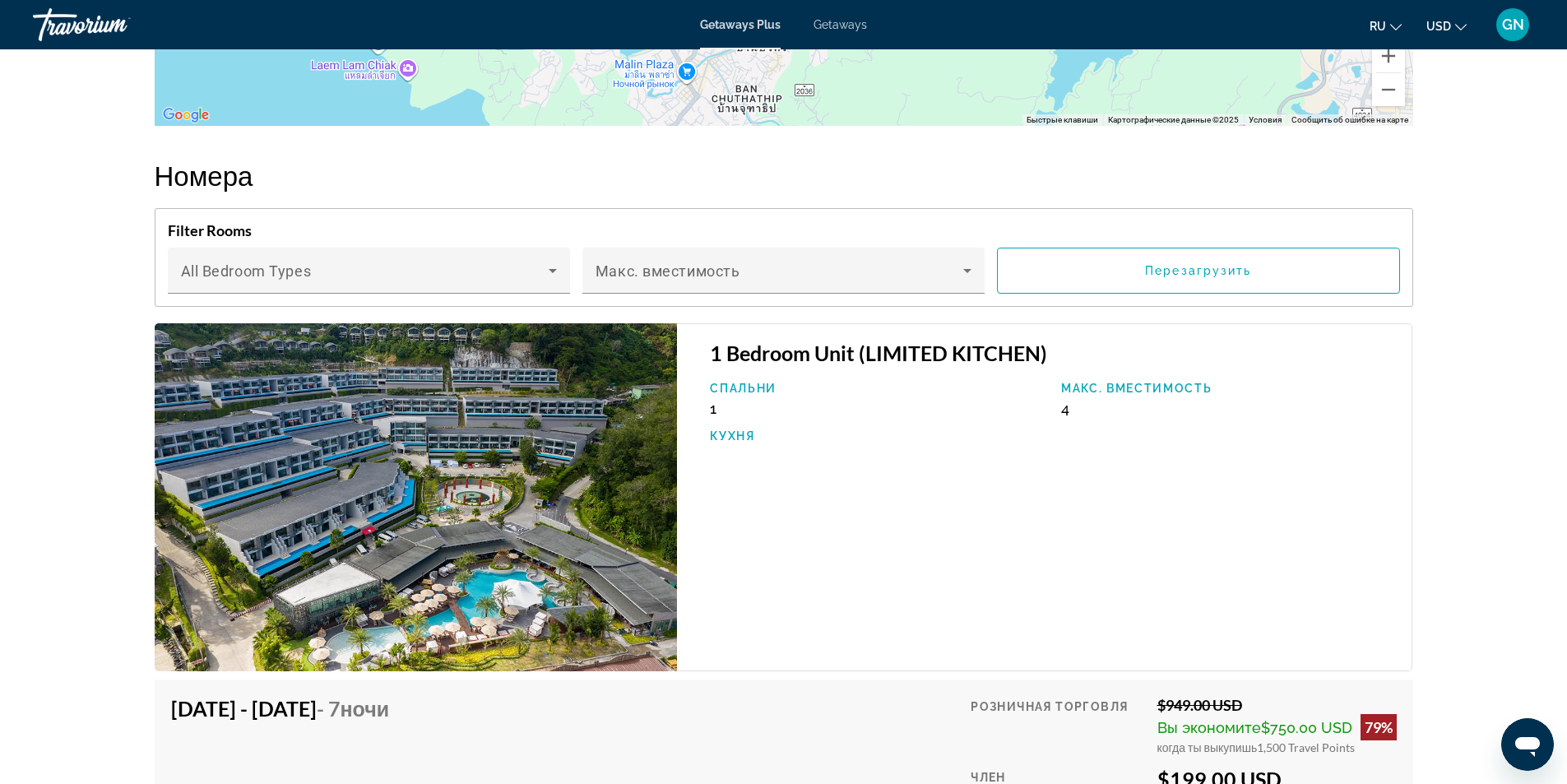
click at [968, 519] on div "1 Bedroom Unit (LIMITED KITCHEN) [GEOGRAPHIC_DATA] 1 Макс. вместимость 4 Кухня" at bounding box center [1045, 497] width 736 height 347
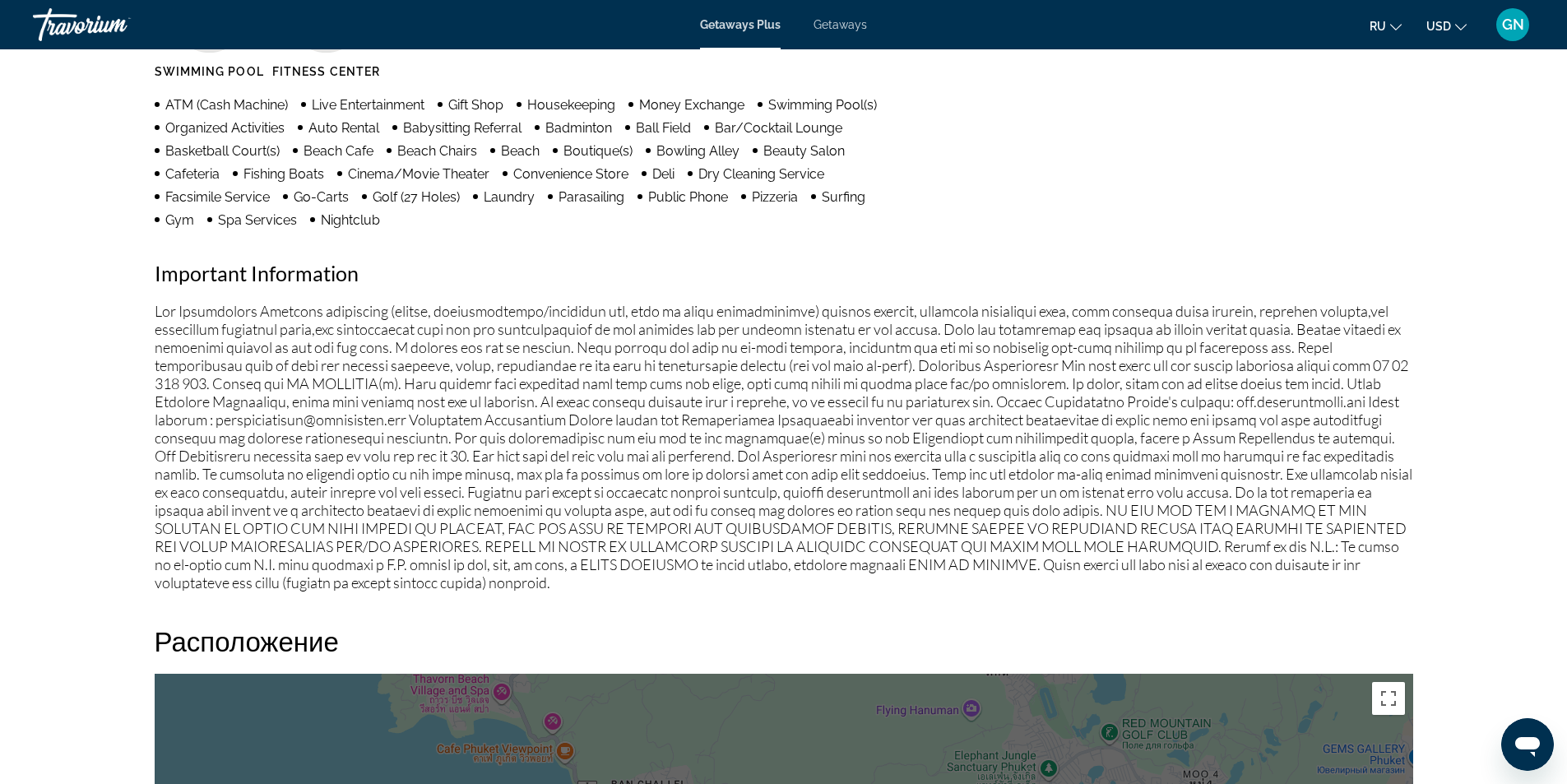
scroll to position [1234, 0]
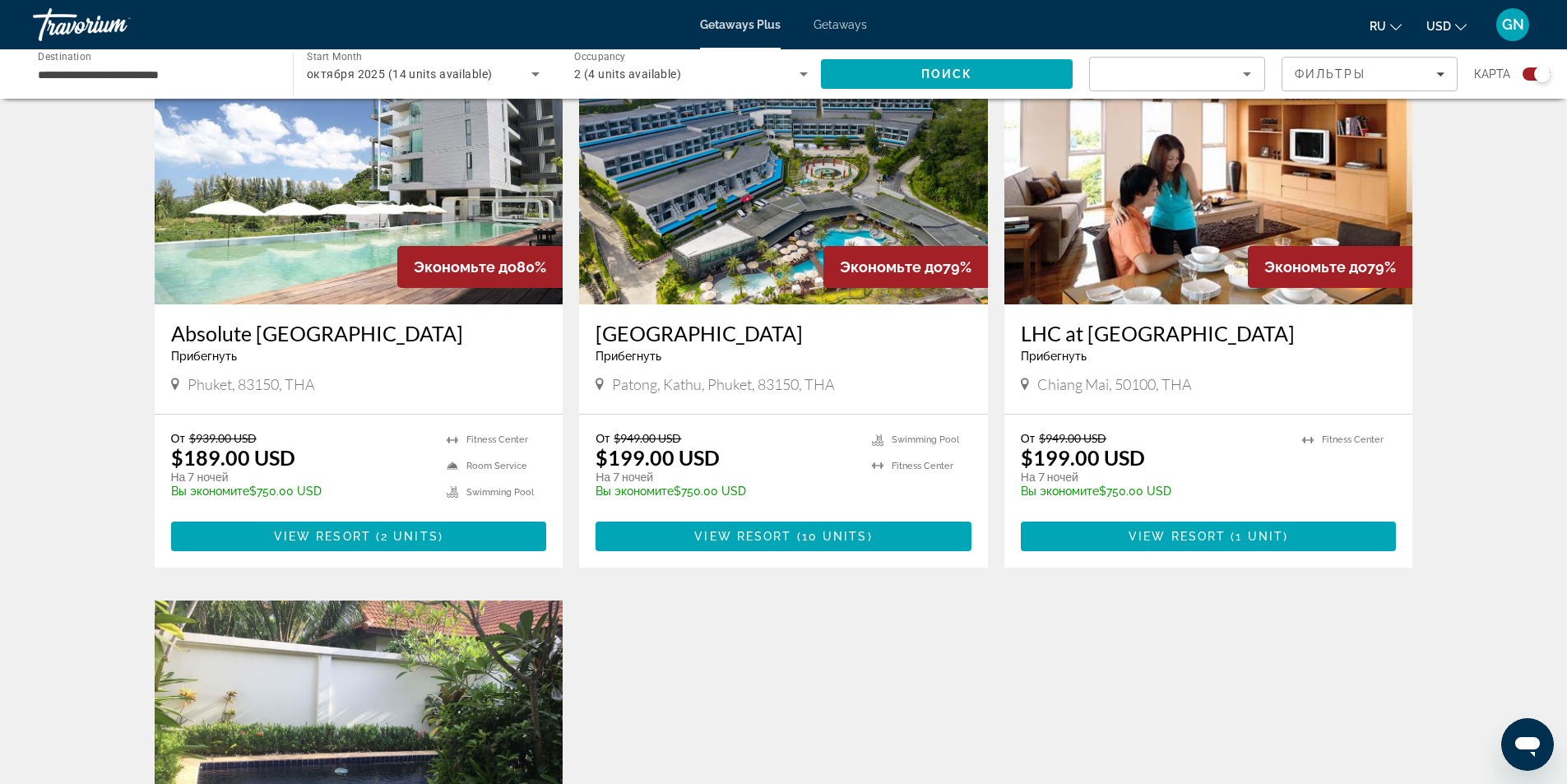
scroll to position [658, 0]
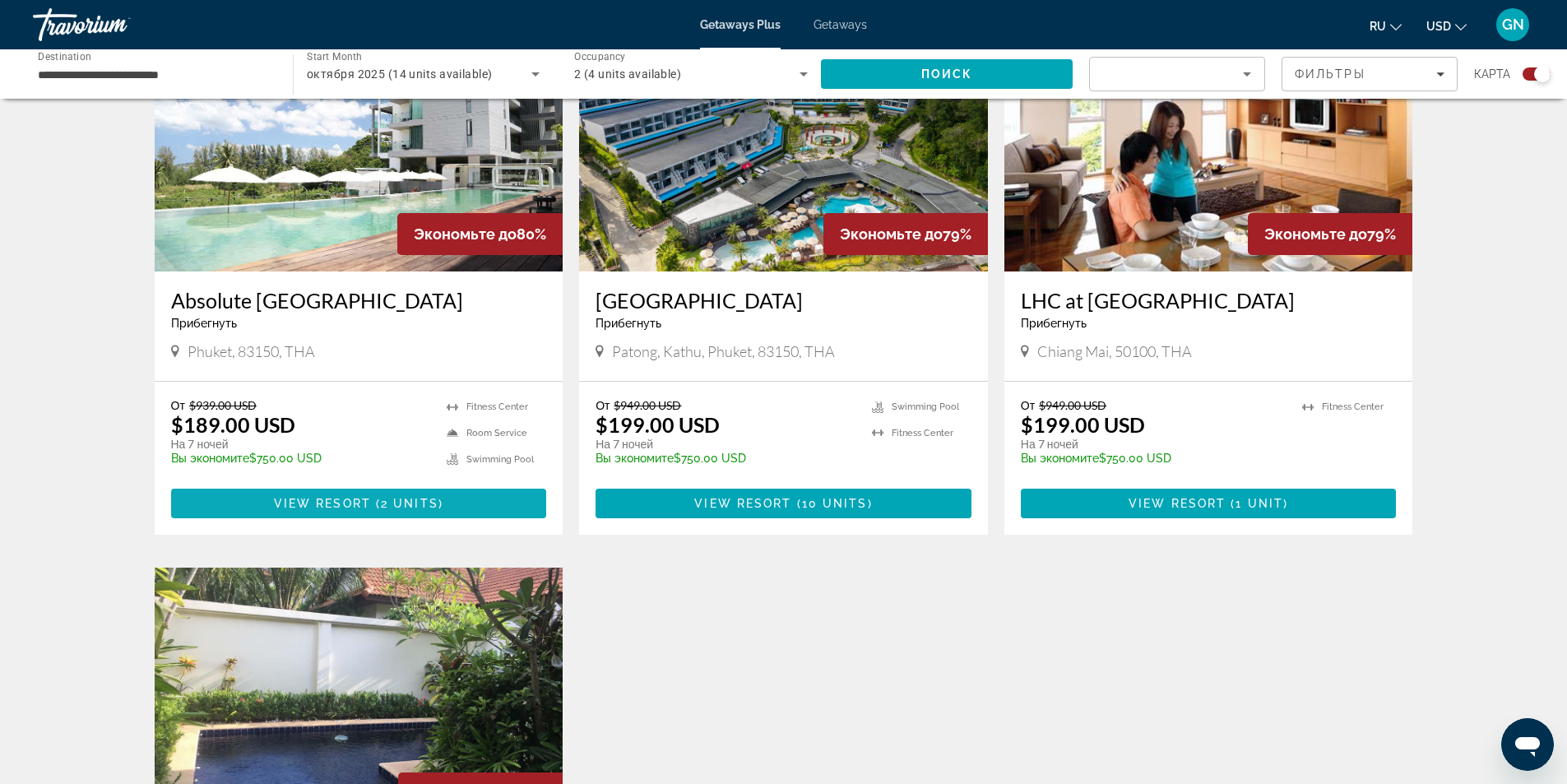
click at [351, 494] on span "Main content" at bounding box center [359, 503] width 376 height 39
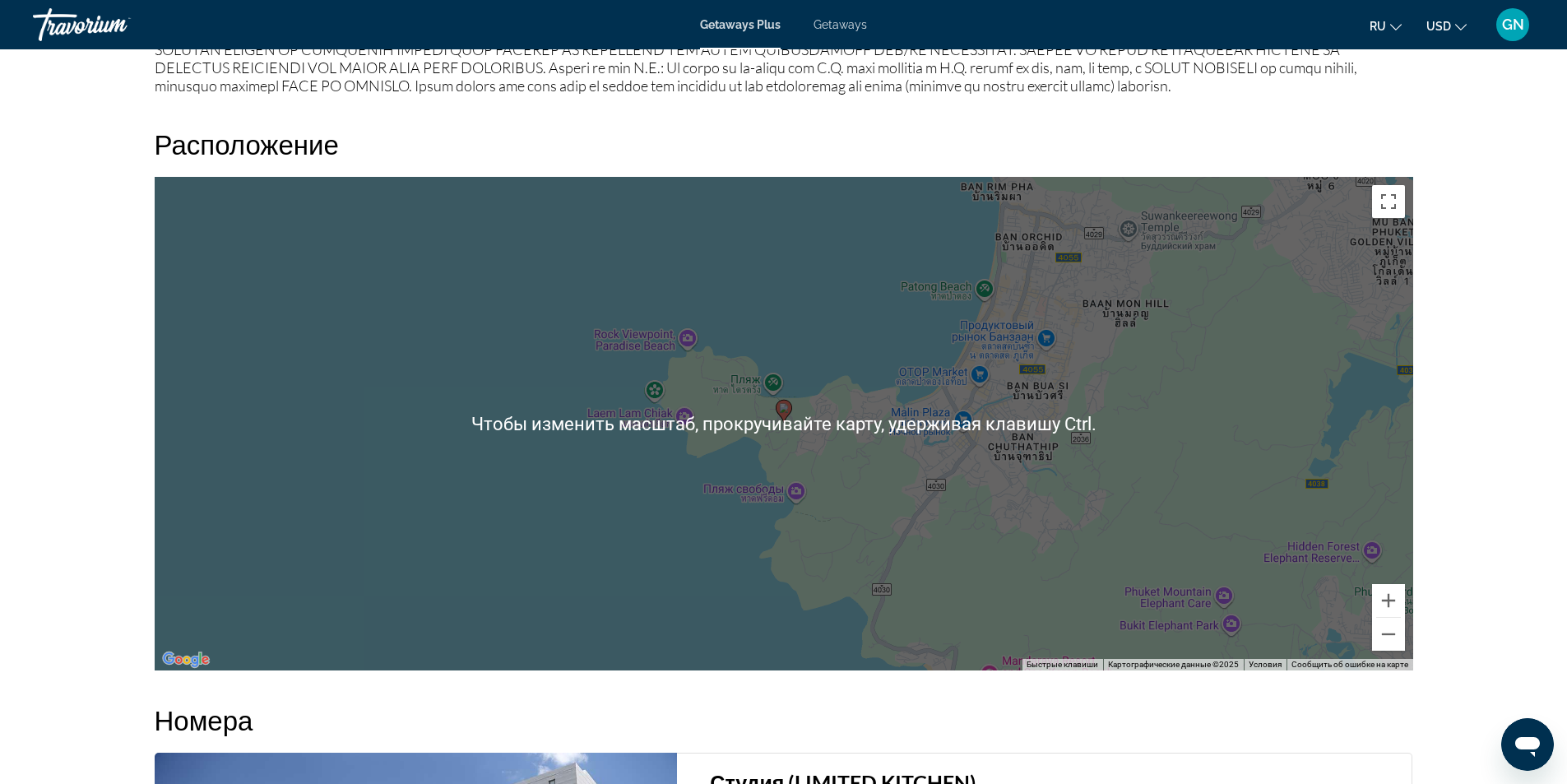
scroll to position [2055, 0]
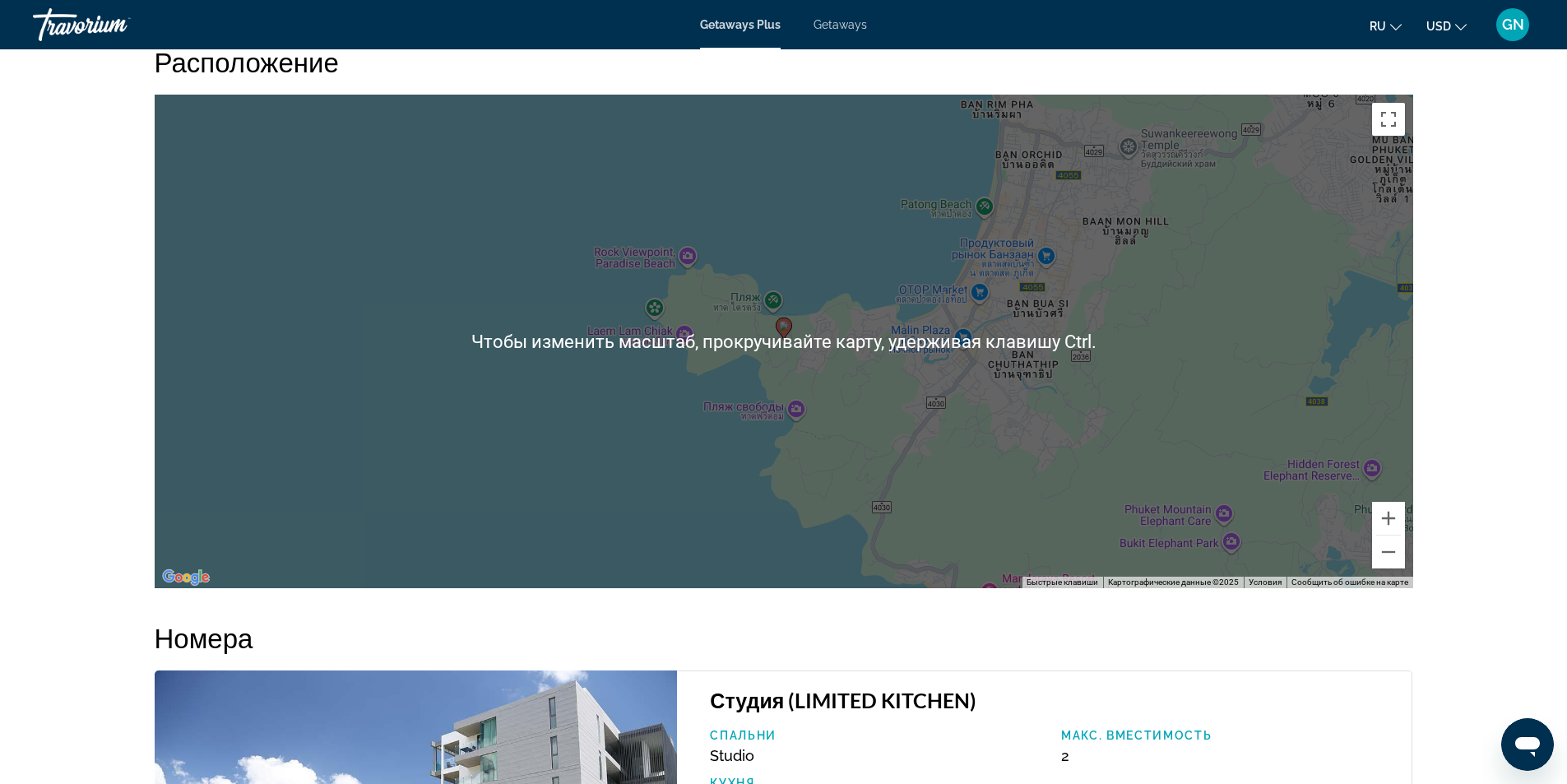
click at [797, 371] on div "Чтобы активировать перетаскивание с помощью клавиатуры, нажмите Alt + Ввод. Пос…" at bounding box center [784, 341] width 1259 height 493
click at [789, 348] on div "Чтобы активировать перетаскивание с помощью клавиатуры, нажмите Alt + Ввод. Пос…" at bounding box center [784, 341] width 1259 height 493
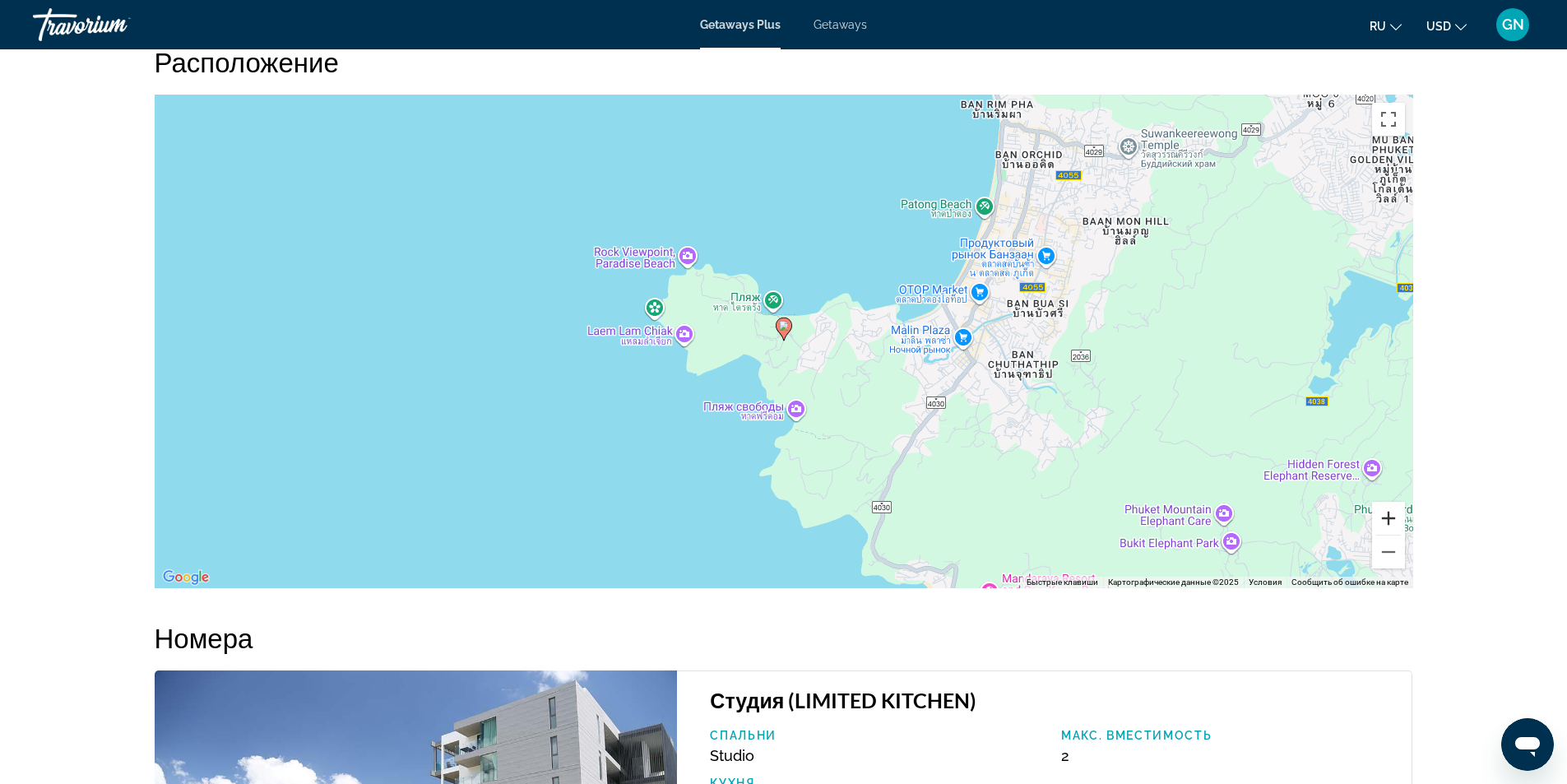
click at [1392, 513] on button "Увеличить" at bounding box center [1389, 517] width 33 height 33
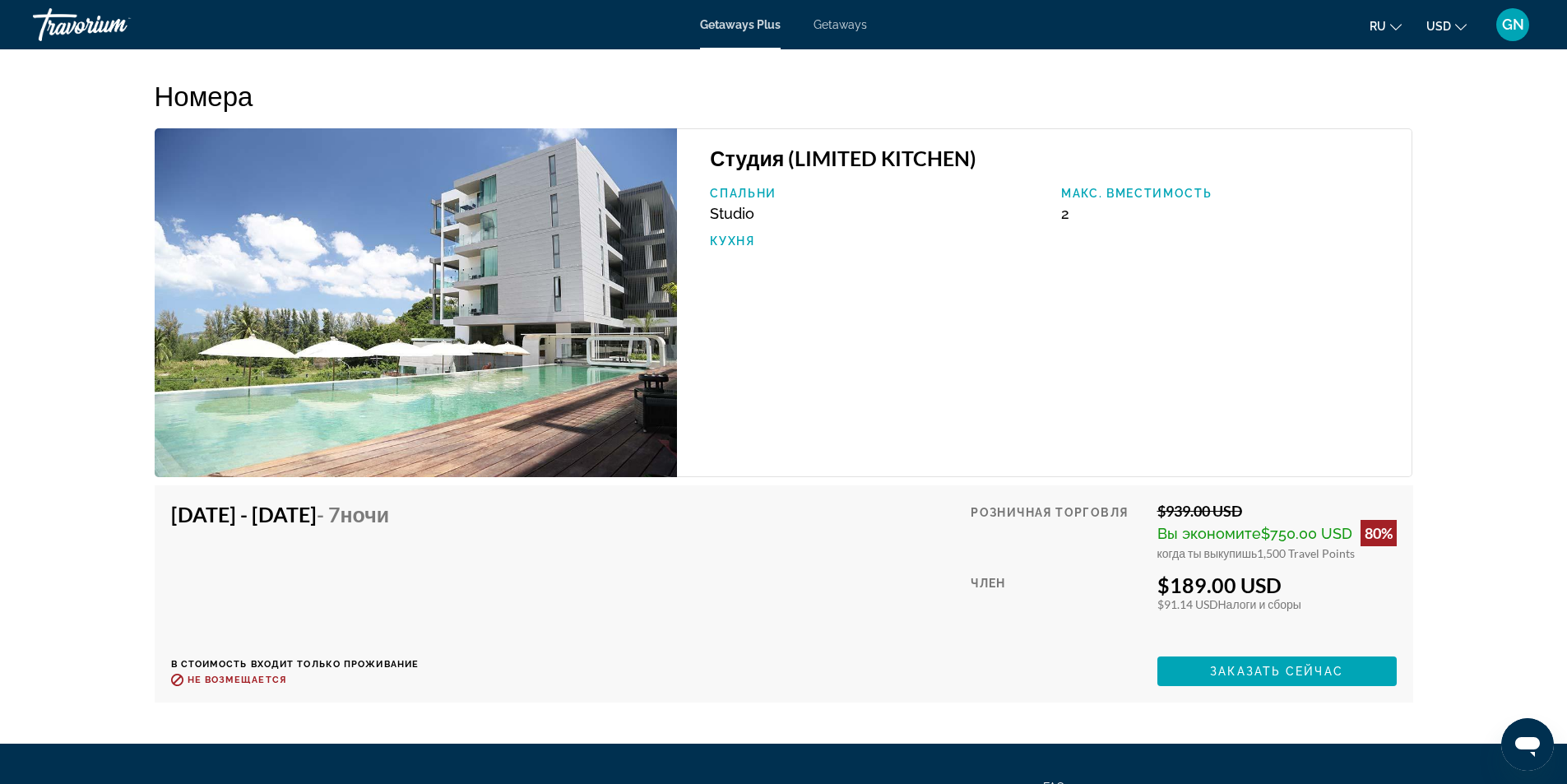
scroll to position [2759, 0]
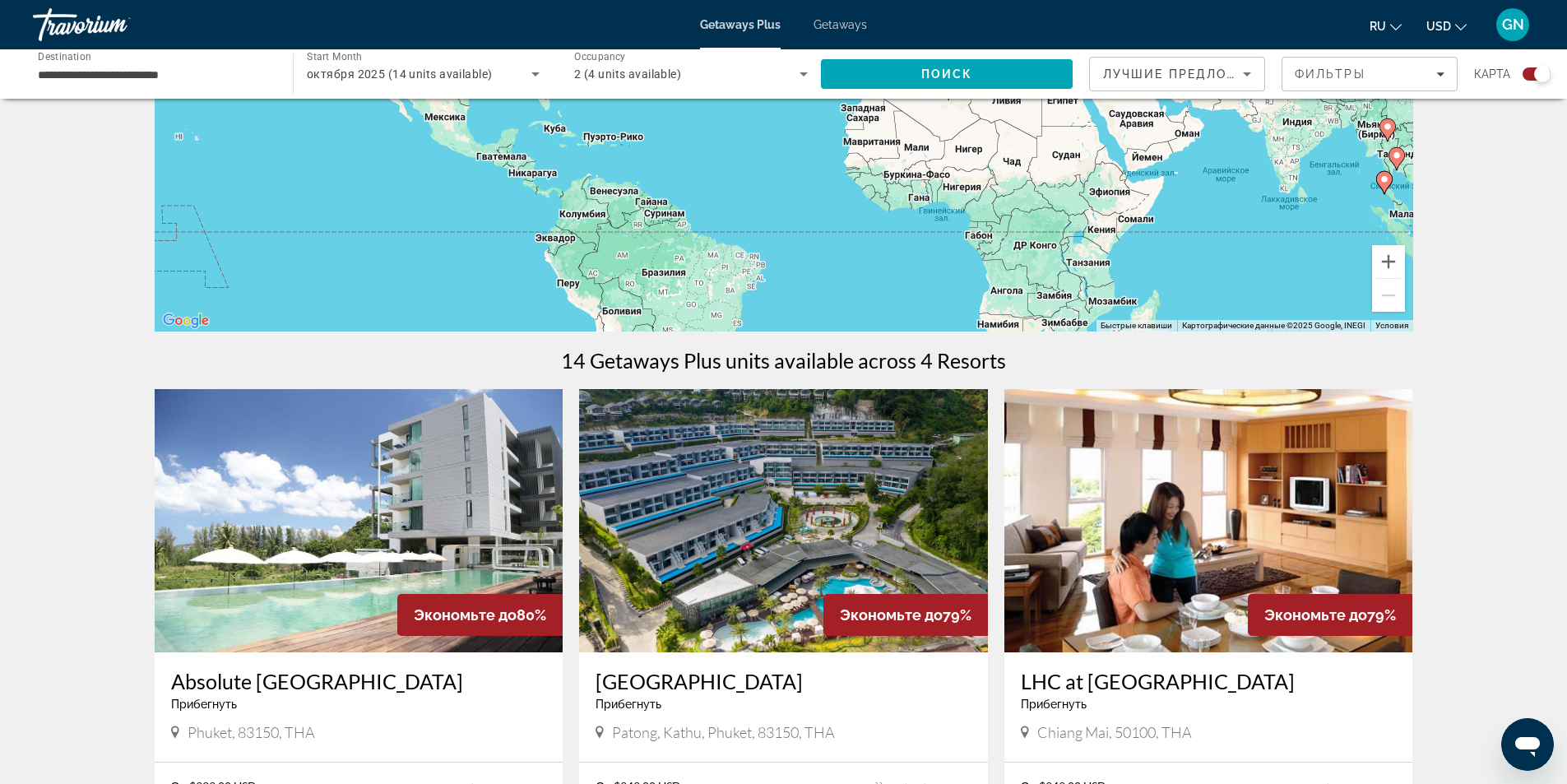
scroll to position [411, 0]
